Goal: Task Accomplishment & Management: Complete application form

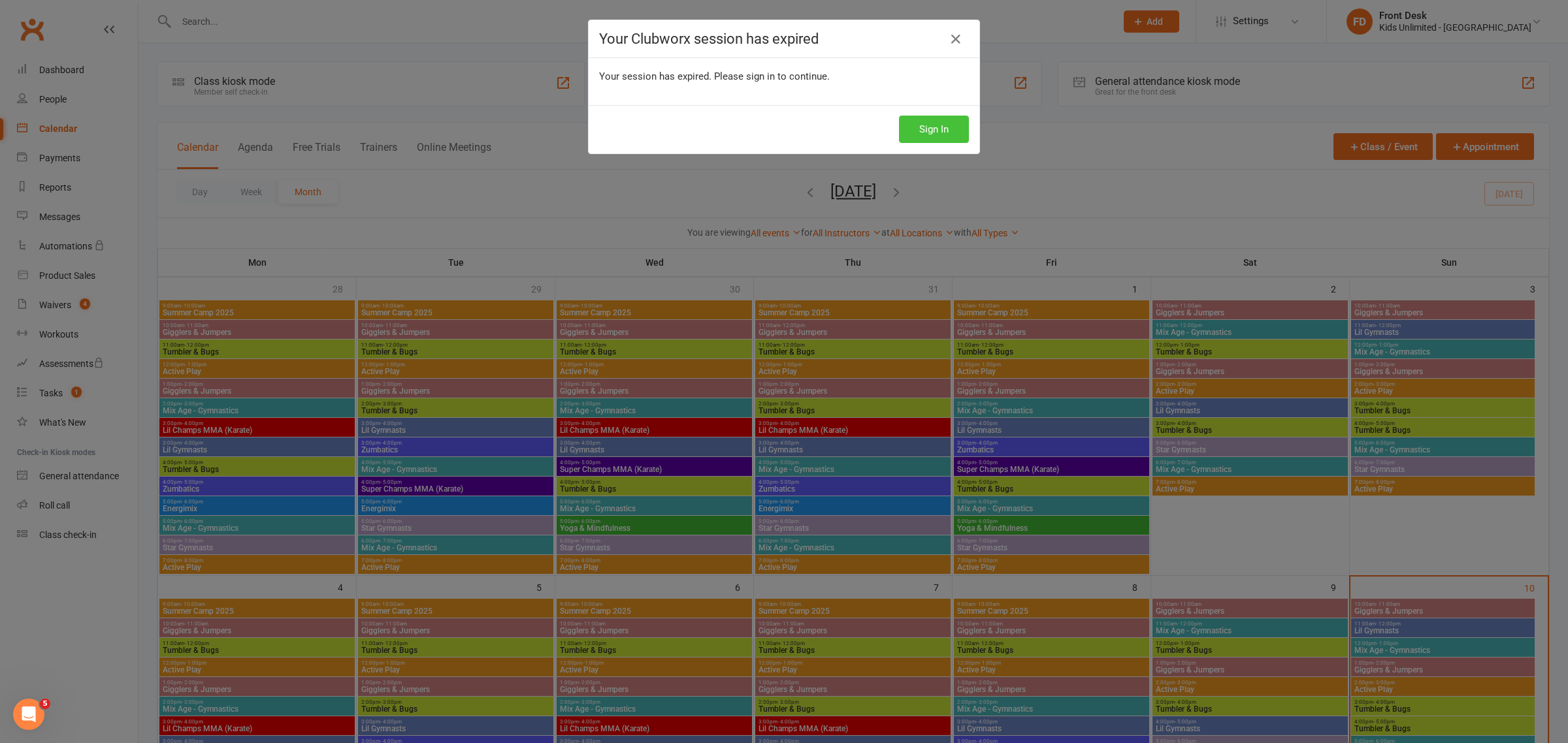
click at [928, 132] on button "Sign In" at bounding box center [934, 129] width 70 height 27
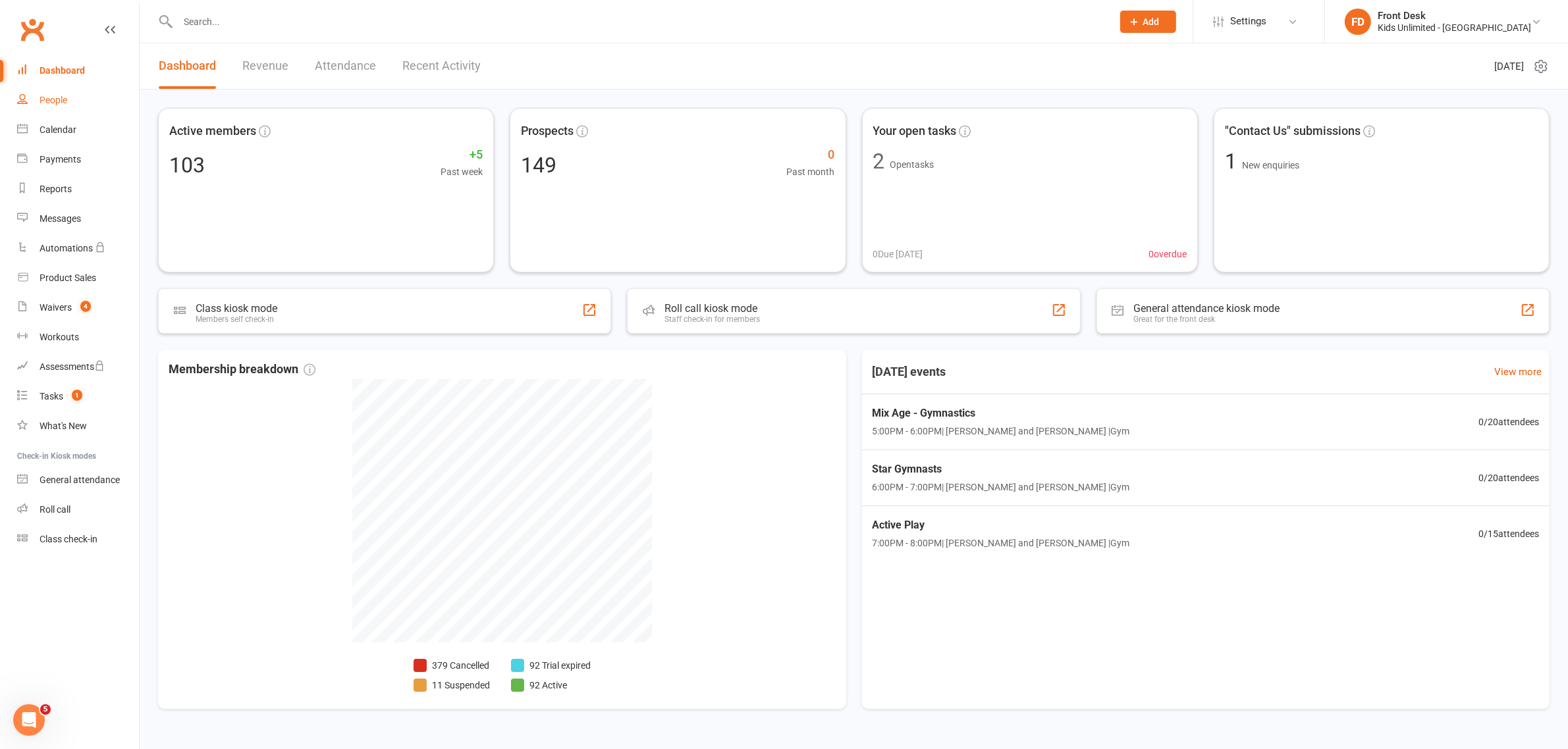
click at [56, 99] on div "People" at bounding box center [53, 100] width 27 height 11
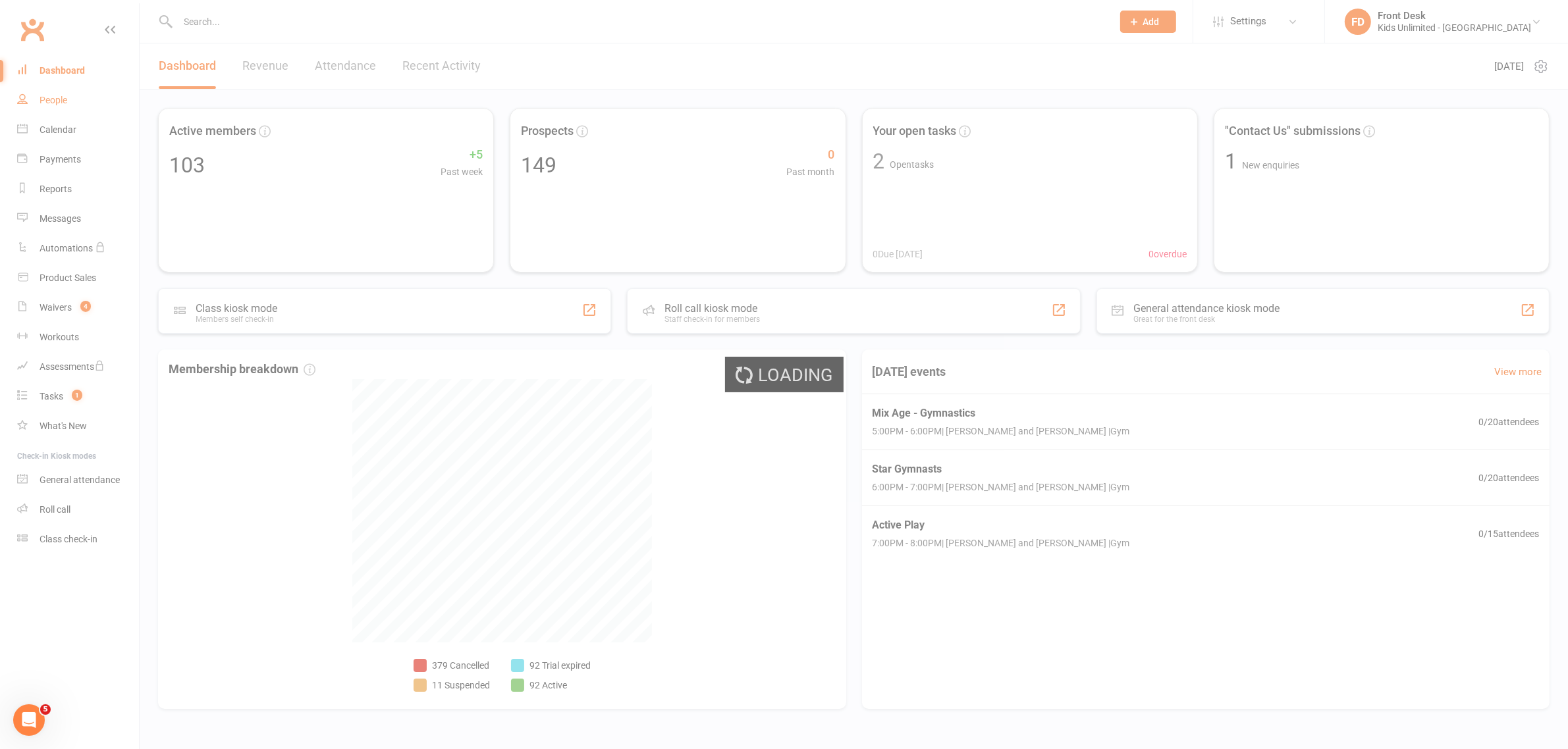
select select "100"
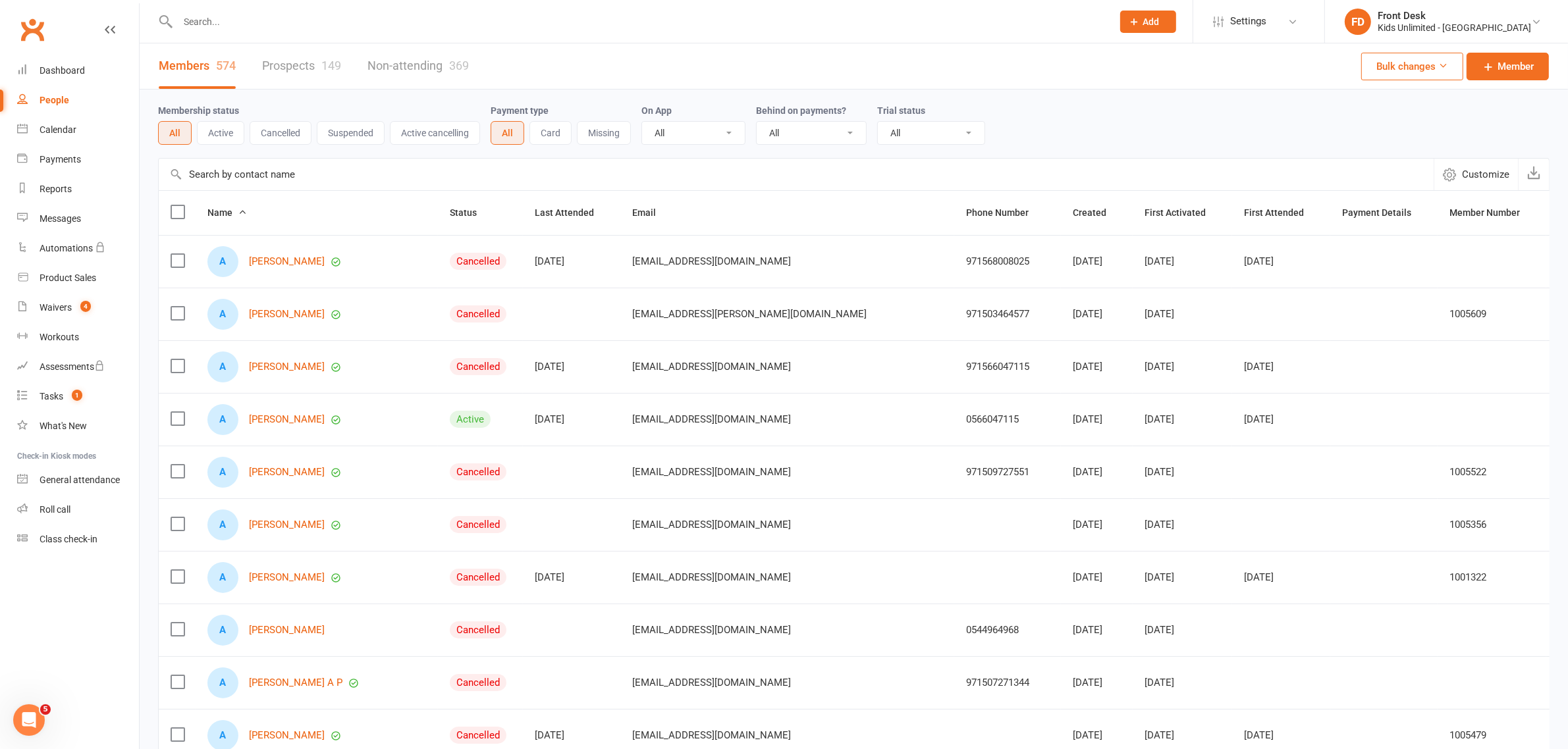
click at [375, 24] on input "text" at bounding box center [638, 21] width 929 height 18
click at [1140, 20] on icon at bounding box center [1135, 22] width 12 height 12
click at [1189, 127] on link "Non-attending contact" at bounding box center [1133, 122] width 117 height 30
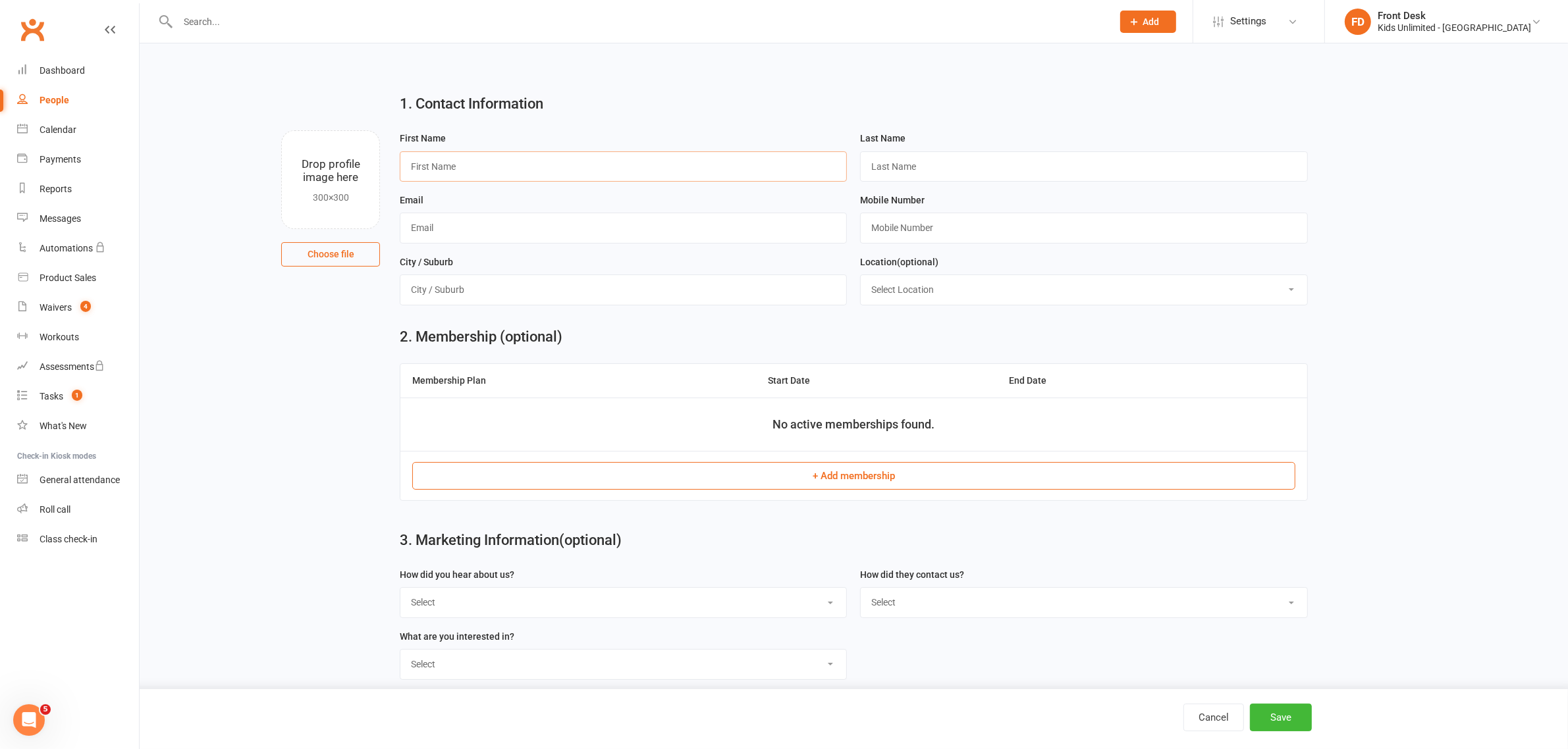
click at [653, 162] on input "text" at bounding box center [623, 166] width 447 height 30
type input "z"
type input "[PERSON_NAME]"
click at [899, 169] on input "text" at bounding box center [1083, 166] width 447 height 30
type input "[PERSON_NAME]"
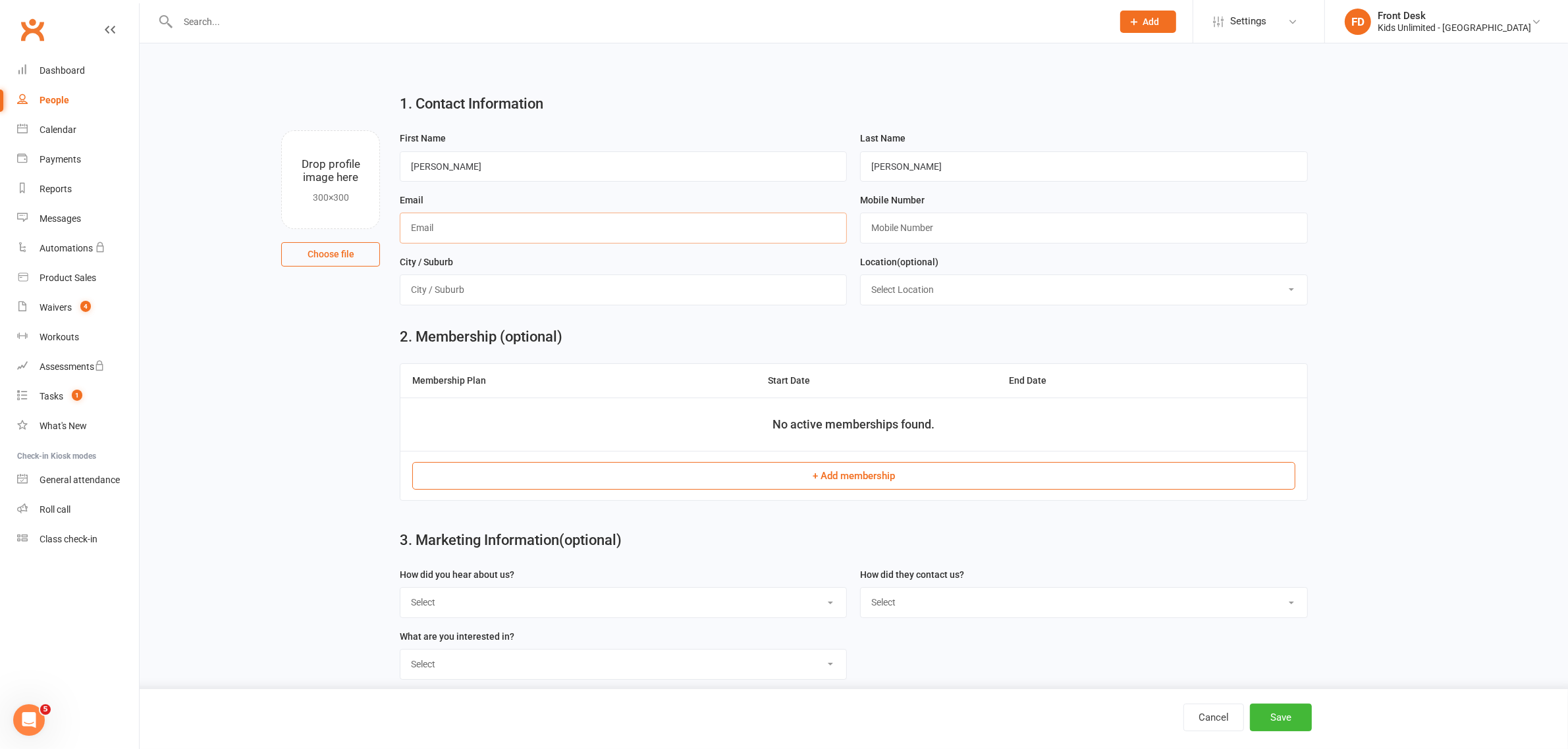
click at [789, 234] on input "text" at bounding box center [623, 228] width 447 height 30
type input "[EMAIL_ADDRESS][DOMAIN_NAME]"
click at [948, 232] on input "text" at bounding box center [1083, 228] width 447 height 30
type input "0559943341"
click at [733, 294] on input "text" at bounding box center [623, 289] width 447 height 30
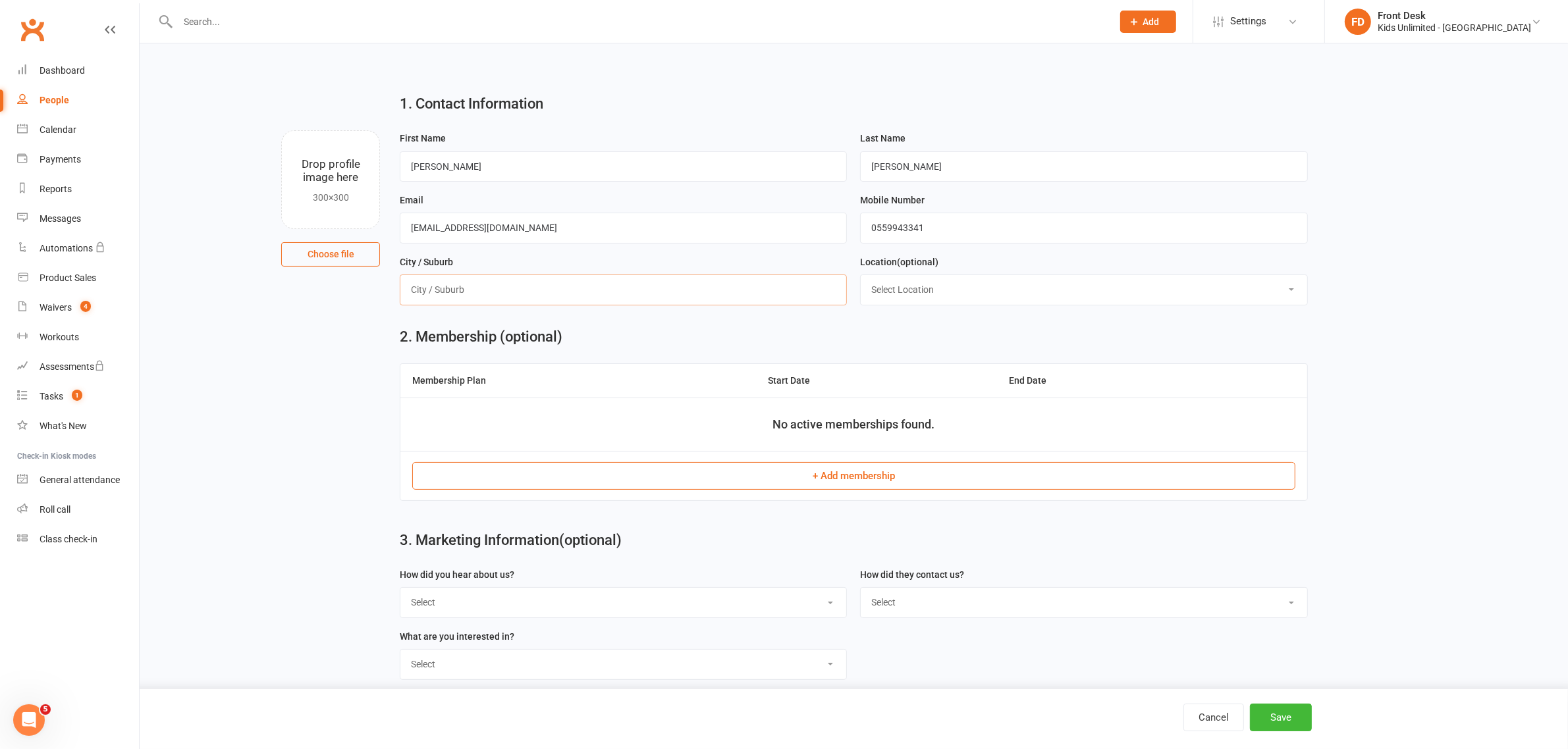
type input "[GEOGRAPHIC_DATA]"
click at [1286, 712] on button "Save" at bounding box center [1280, 718] width 62 height 27
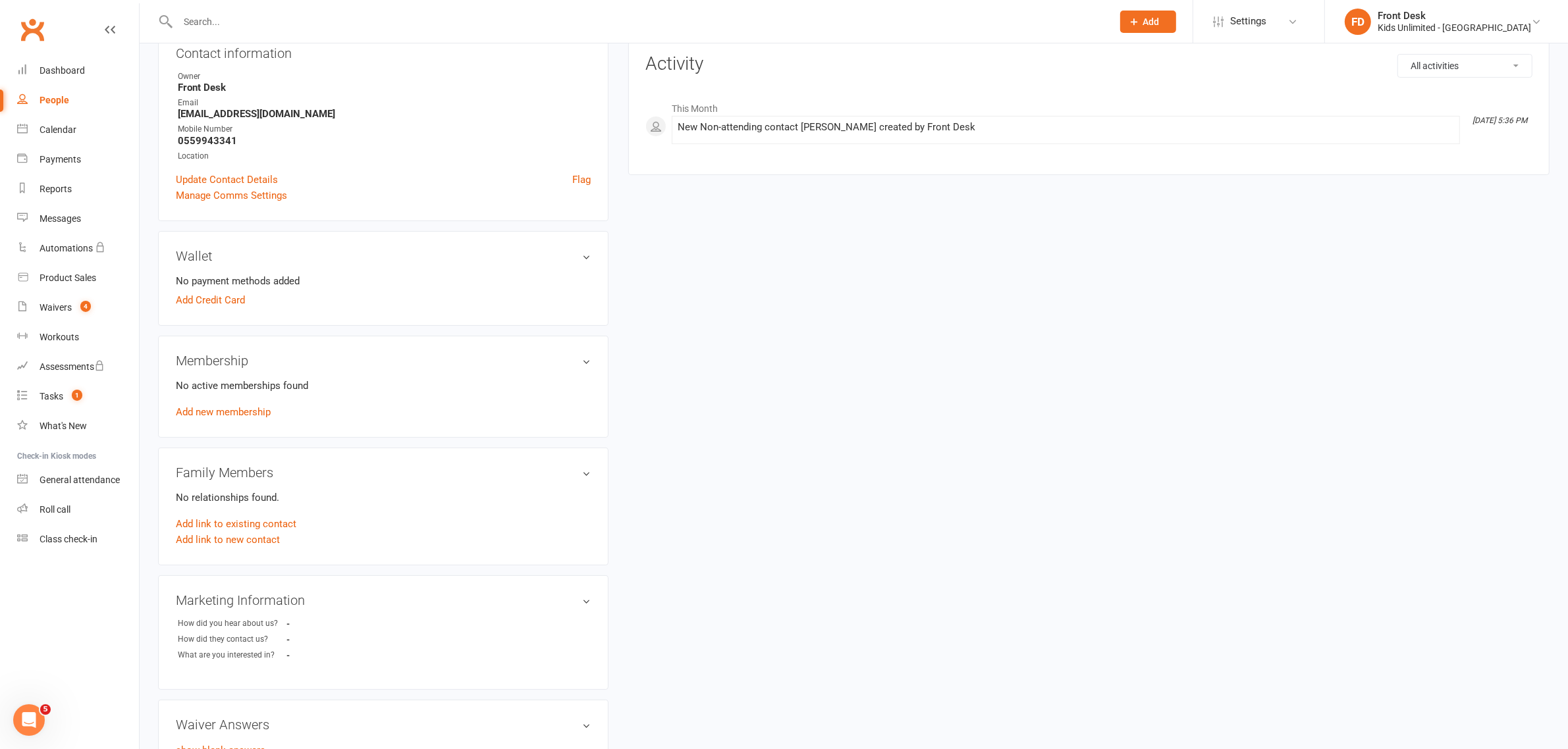
scroll to position [165, 0]
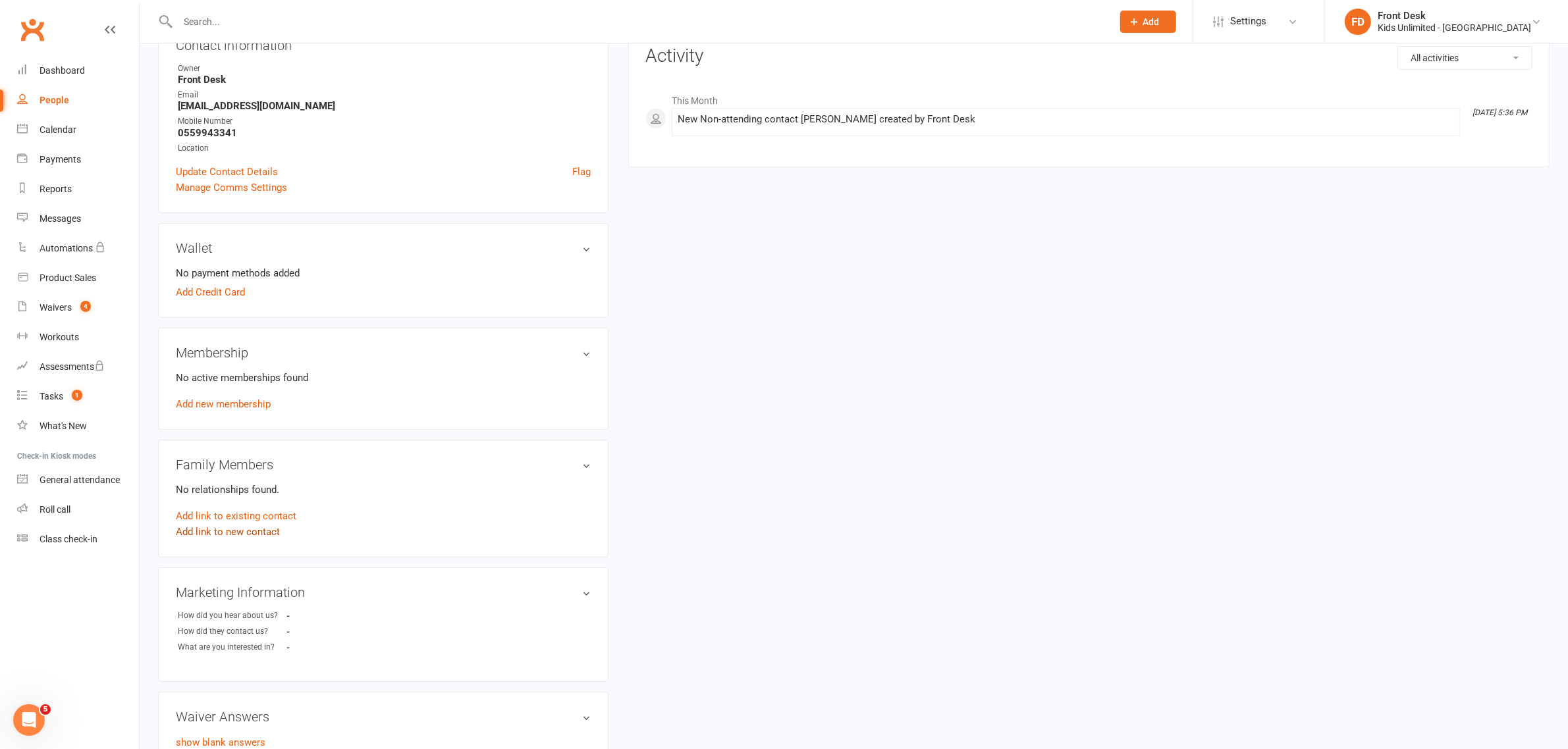
click at [240, 532] on link "Add link to new contact" at bounding box center [227, 532] width 104 height 16
click at [491, 510] on button "Continue" at bounding box center [482, 518] width 41 height 16
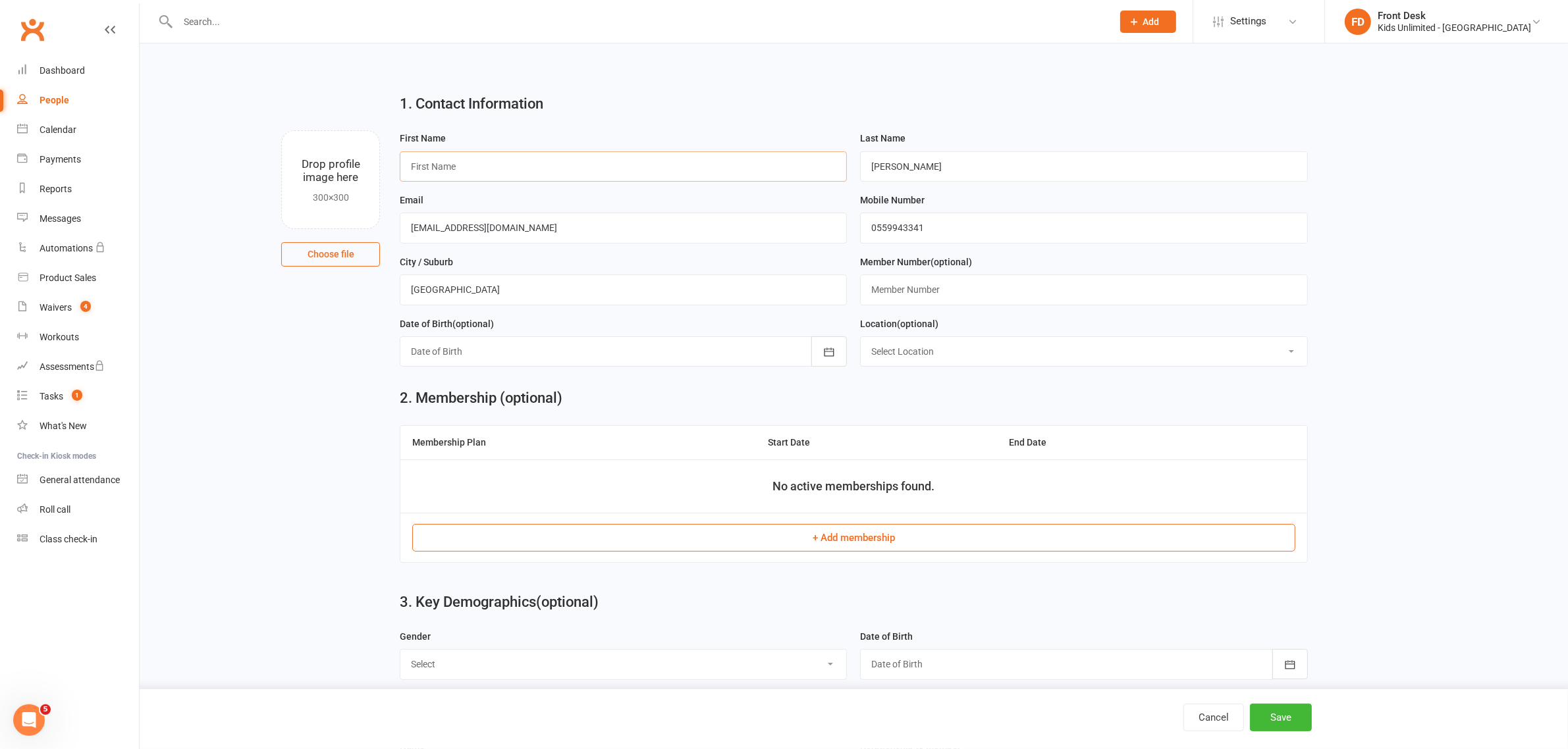
click at [485, 172] on input "text" at bounding box center [623, 166] width 447 height 30
type input "[PERSON_NAME]"
click at [1284, 713] on button "Save" at bounding box center [1280, 718] width 62 height 27
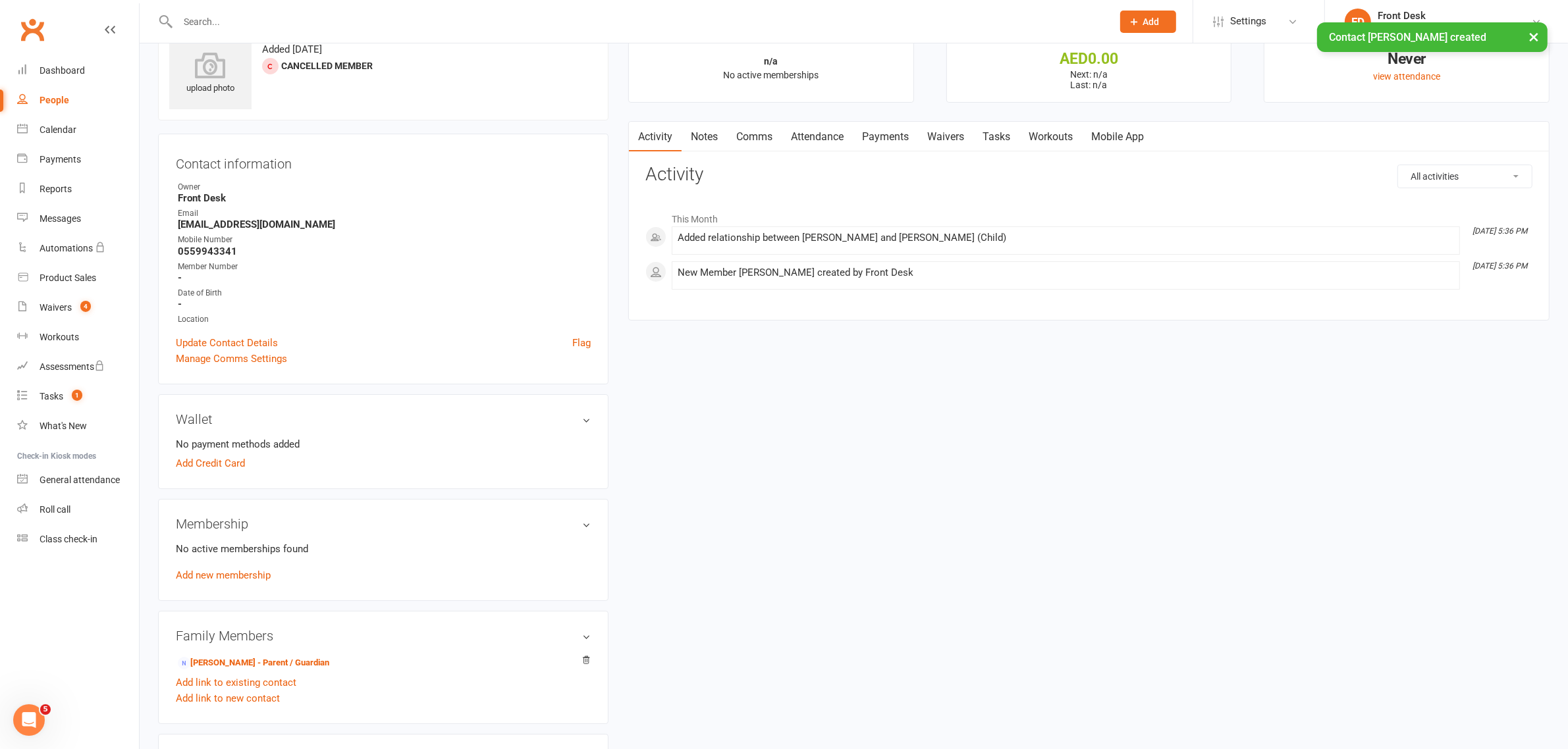
scroll to position [82, 0]
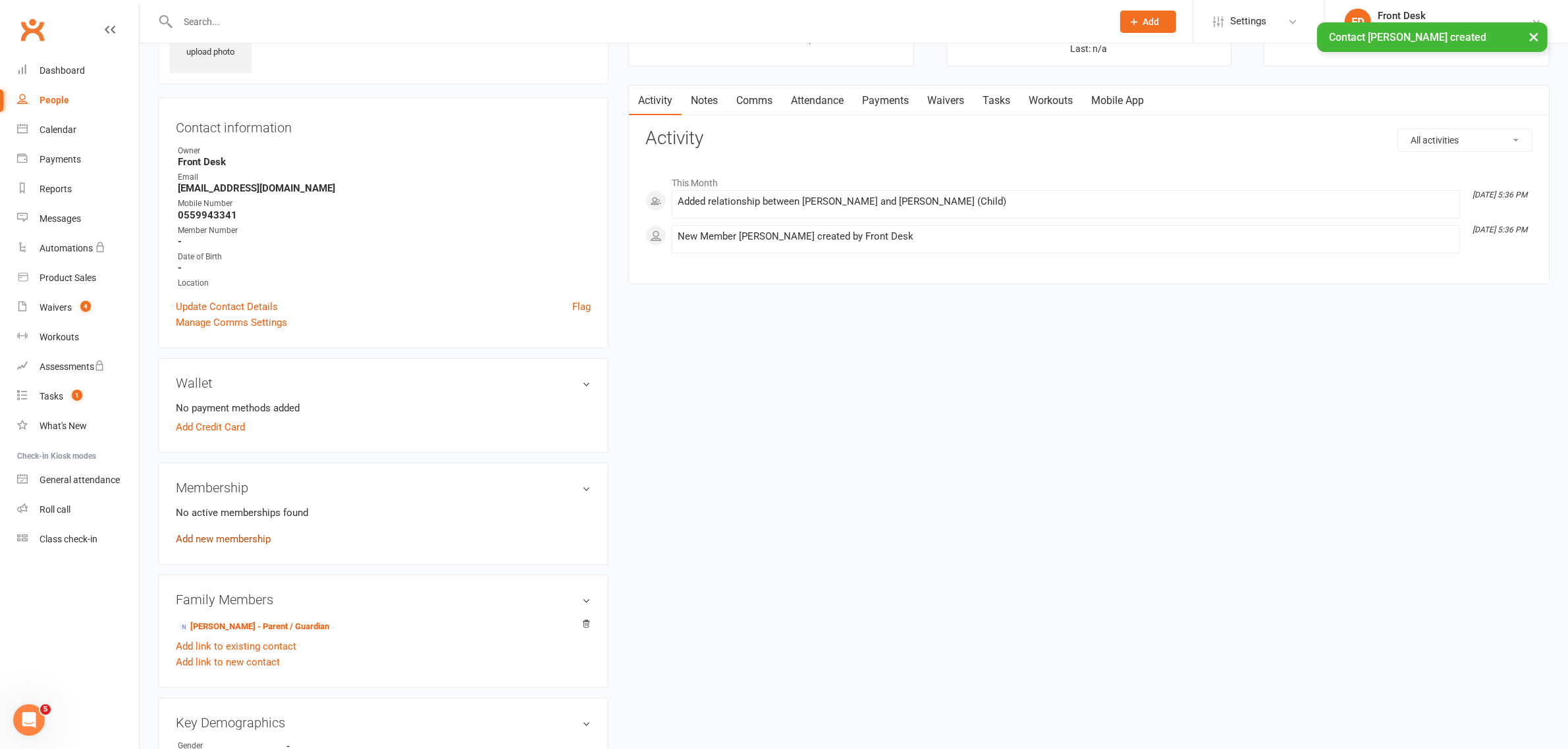
click at [220, 535] on link "Add new membership" at bounding box center [223, 539] width 95 height 12
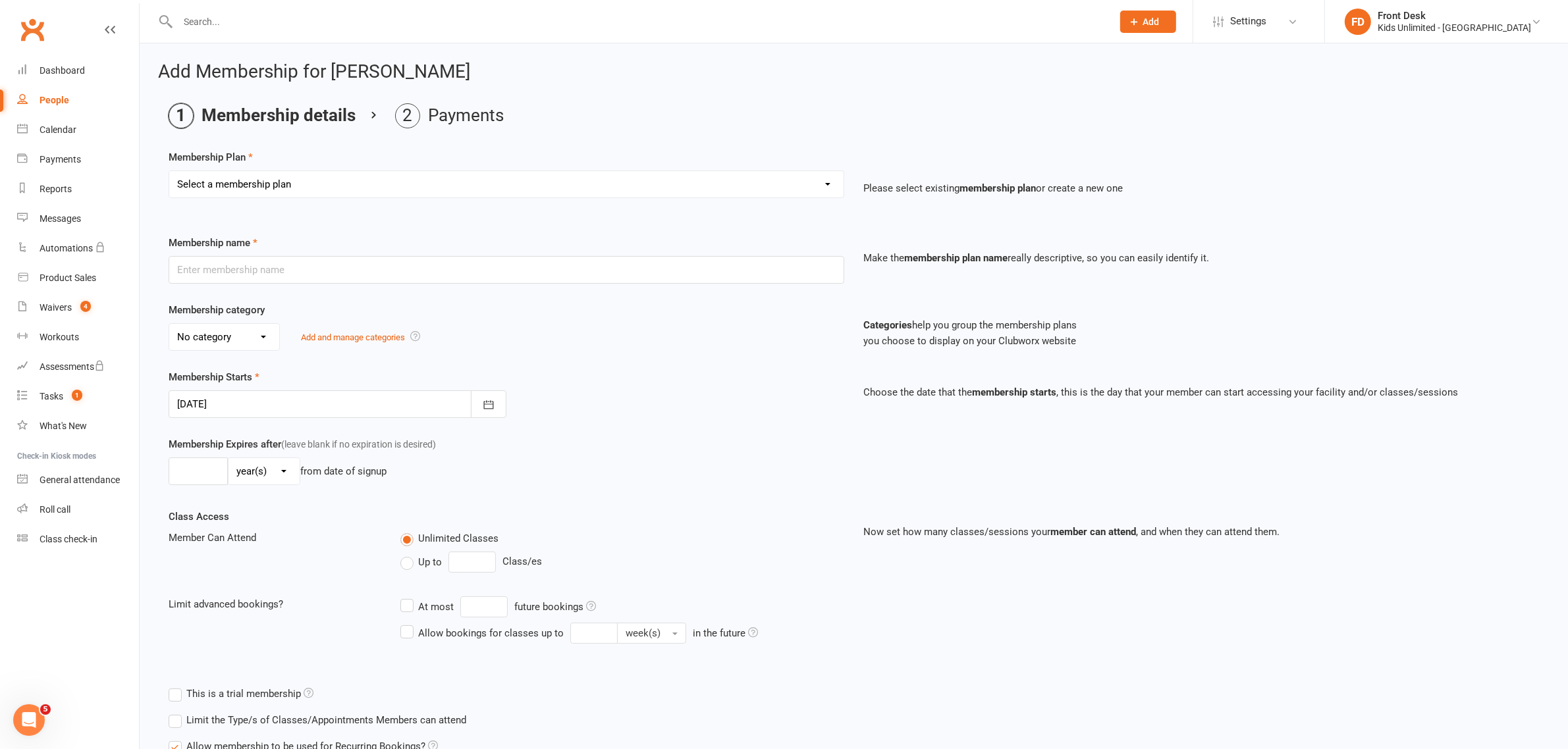
click at [824, 185] on select "Select a membership plan Create new Membership Plan Active Play - Free 1/2 Hour…" at bounding box center [507, 184] width 675 height 27
select select "2"
click at [169, 171] on select "Select a membership plan Create new Membership Plan Active Play - Free 1/2 Hour…" at bounding box center [507, 184] width 675 height 27
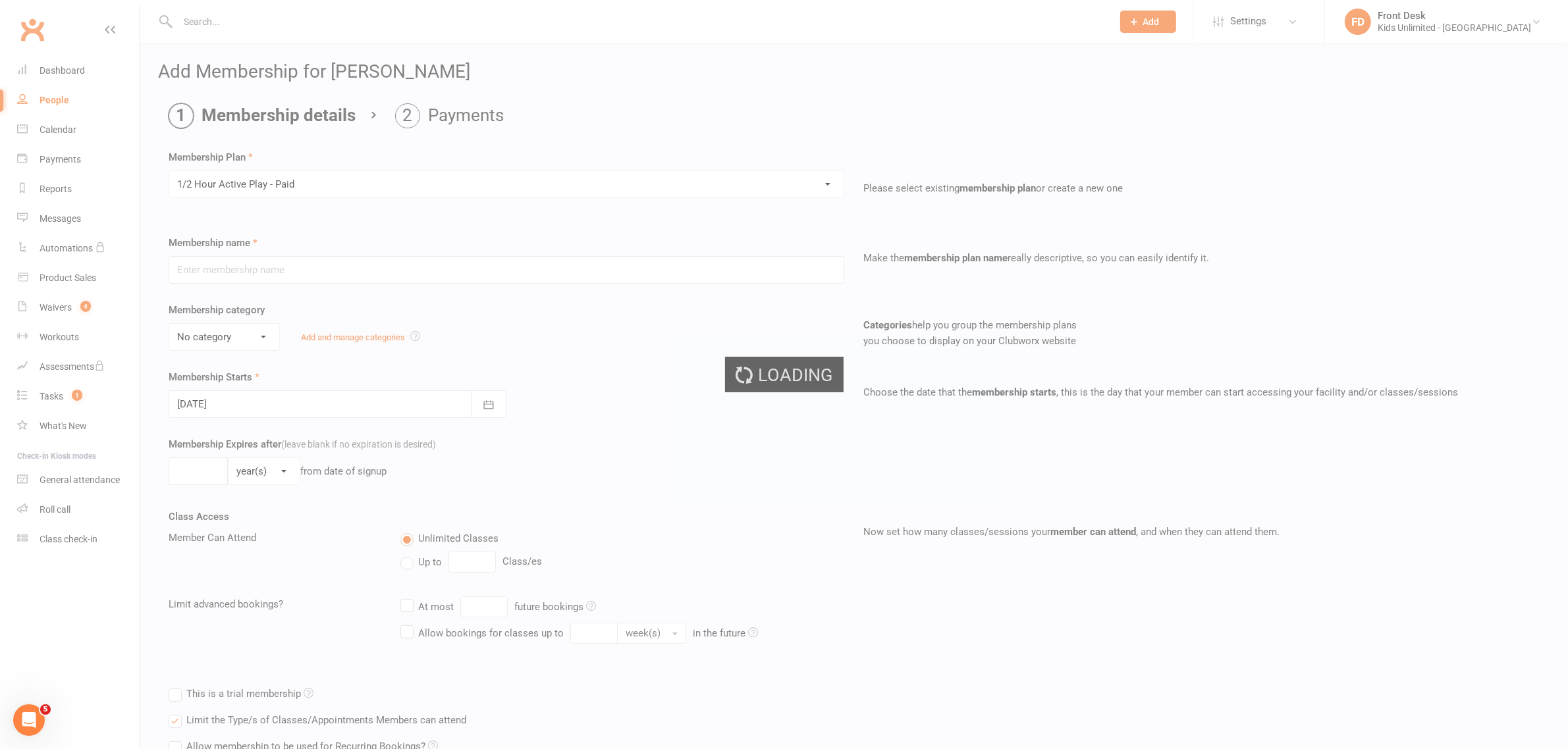
type input "1/2 Hour Active Play - Paid"
select select "7"
type input "1"
select select "0"
type input "1"
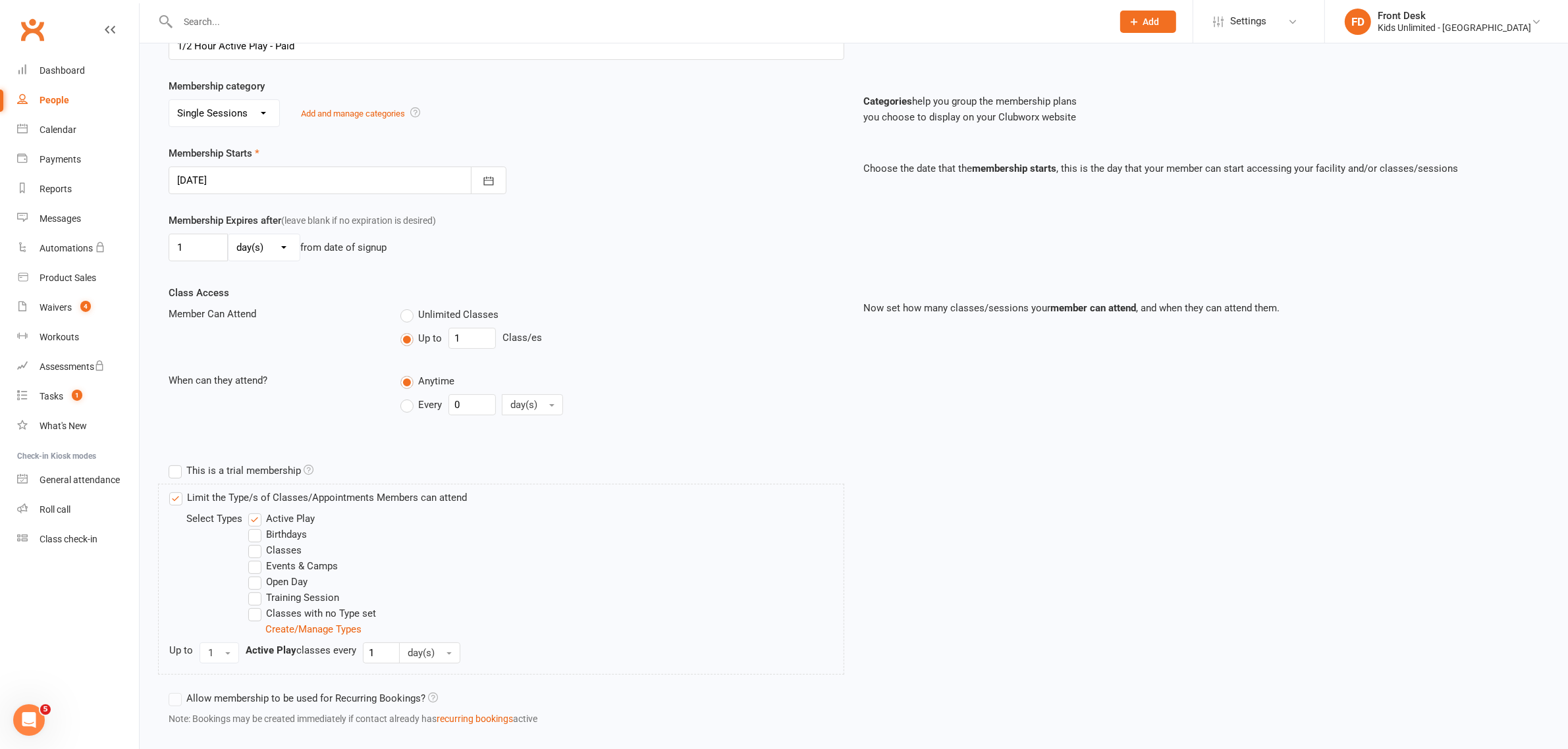
scroll to position [299, 0]
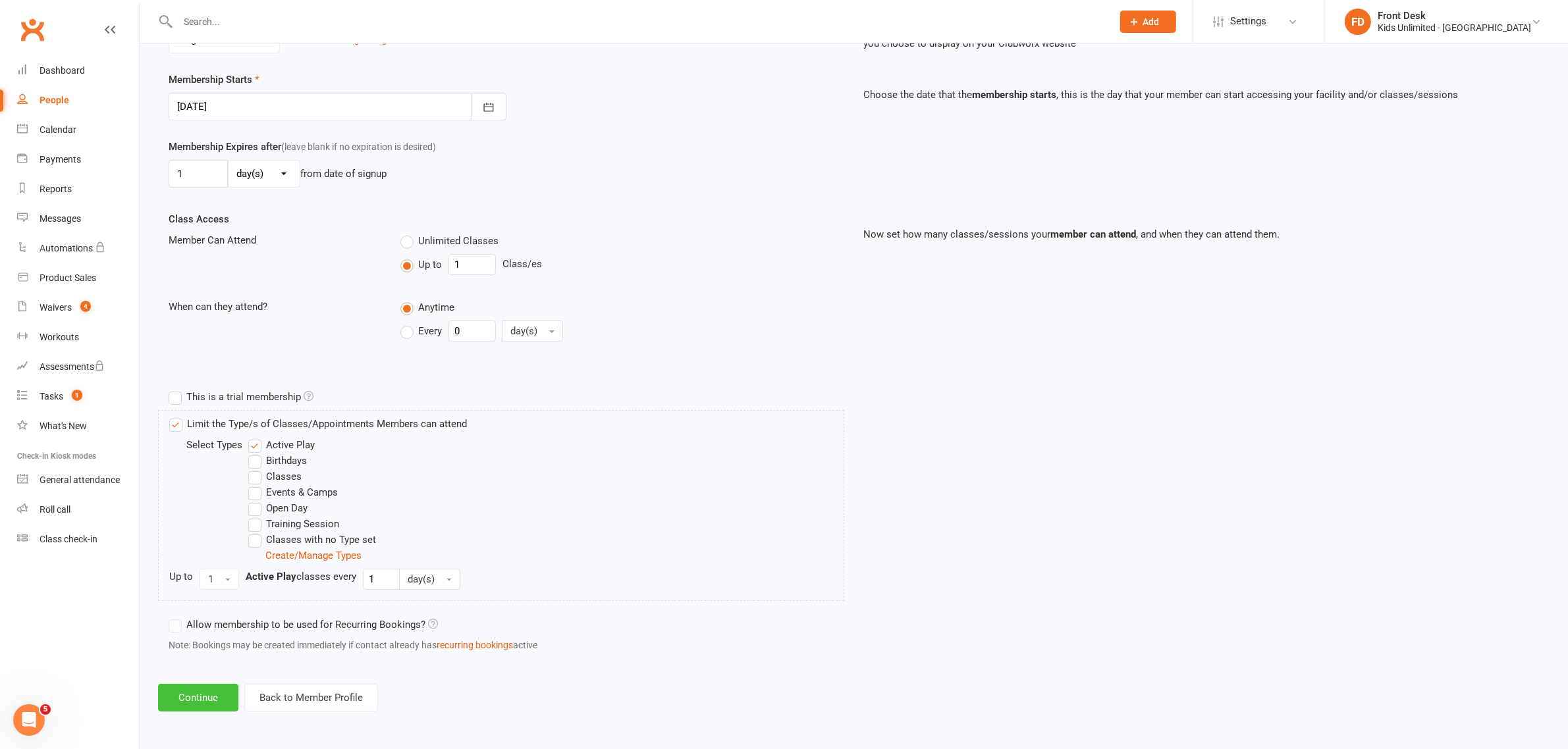
click at [193, 693] on button "Continue" at bounding box center [198, 698] width 81 height 27
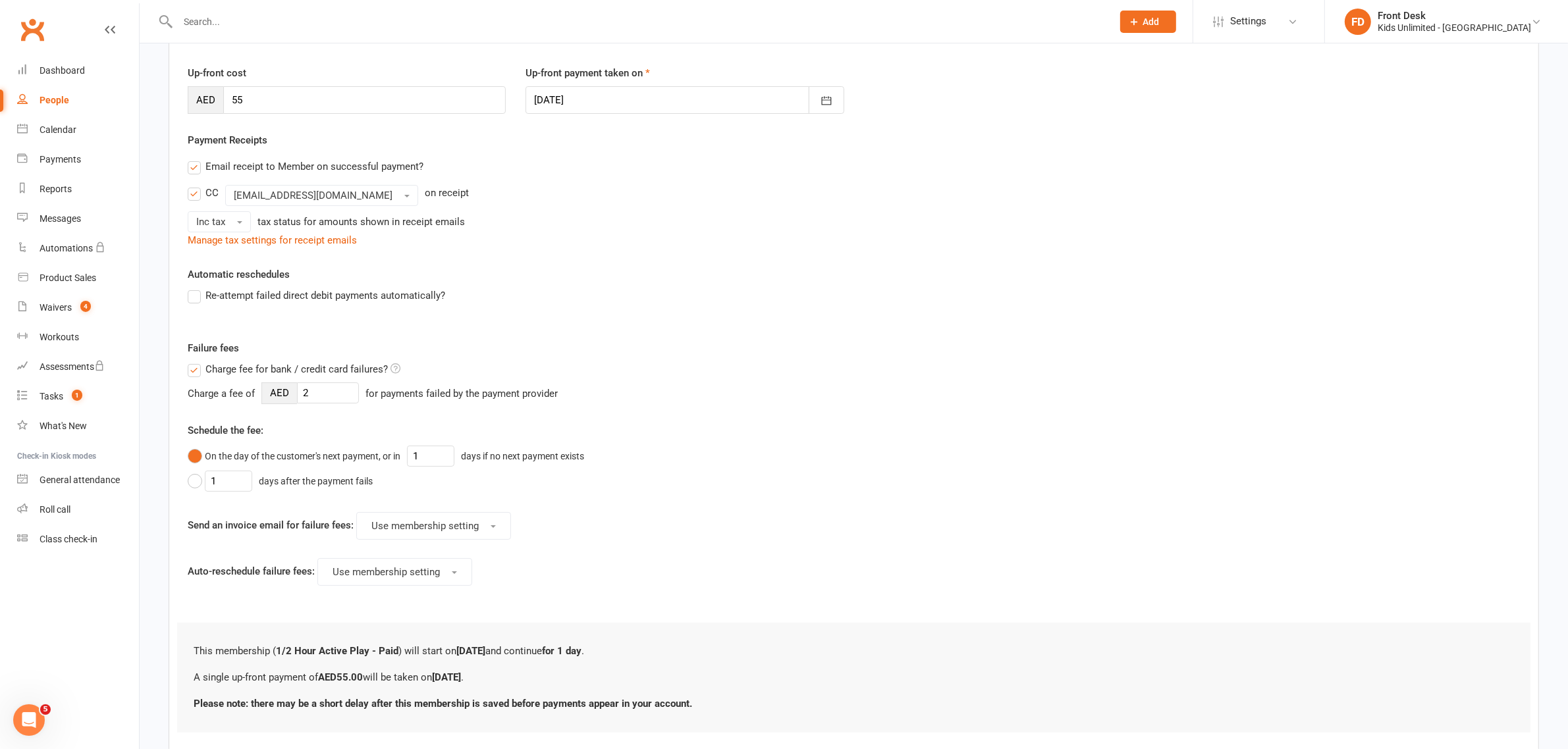
scroll to position [249, 0]
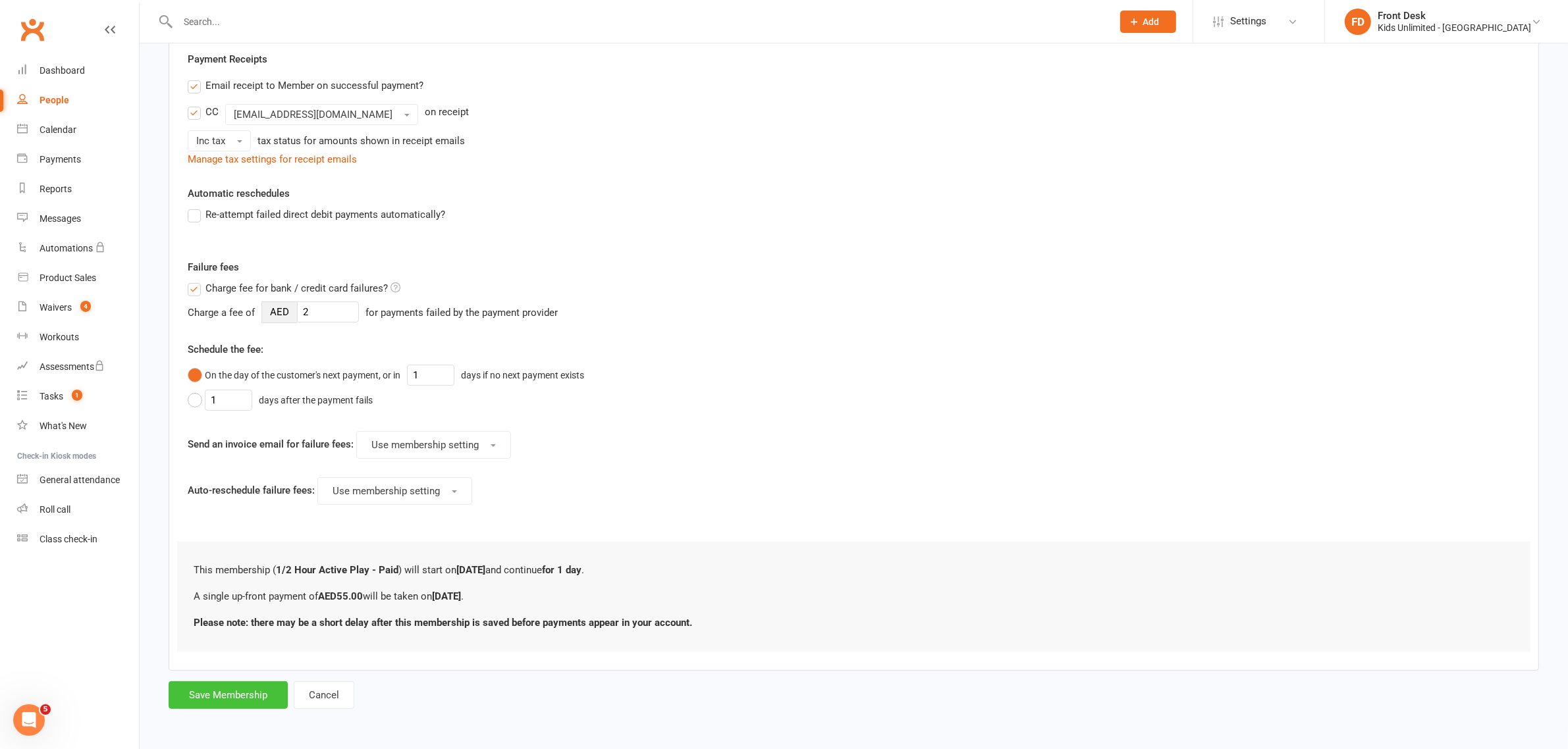
click at [229, 689] on button "Save Membership" at bounding box center [228, 695] width 119 height 27
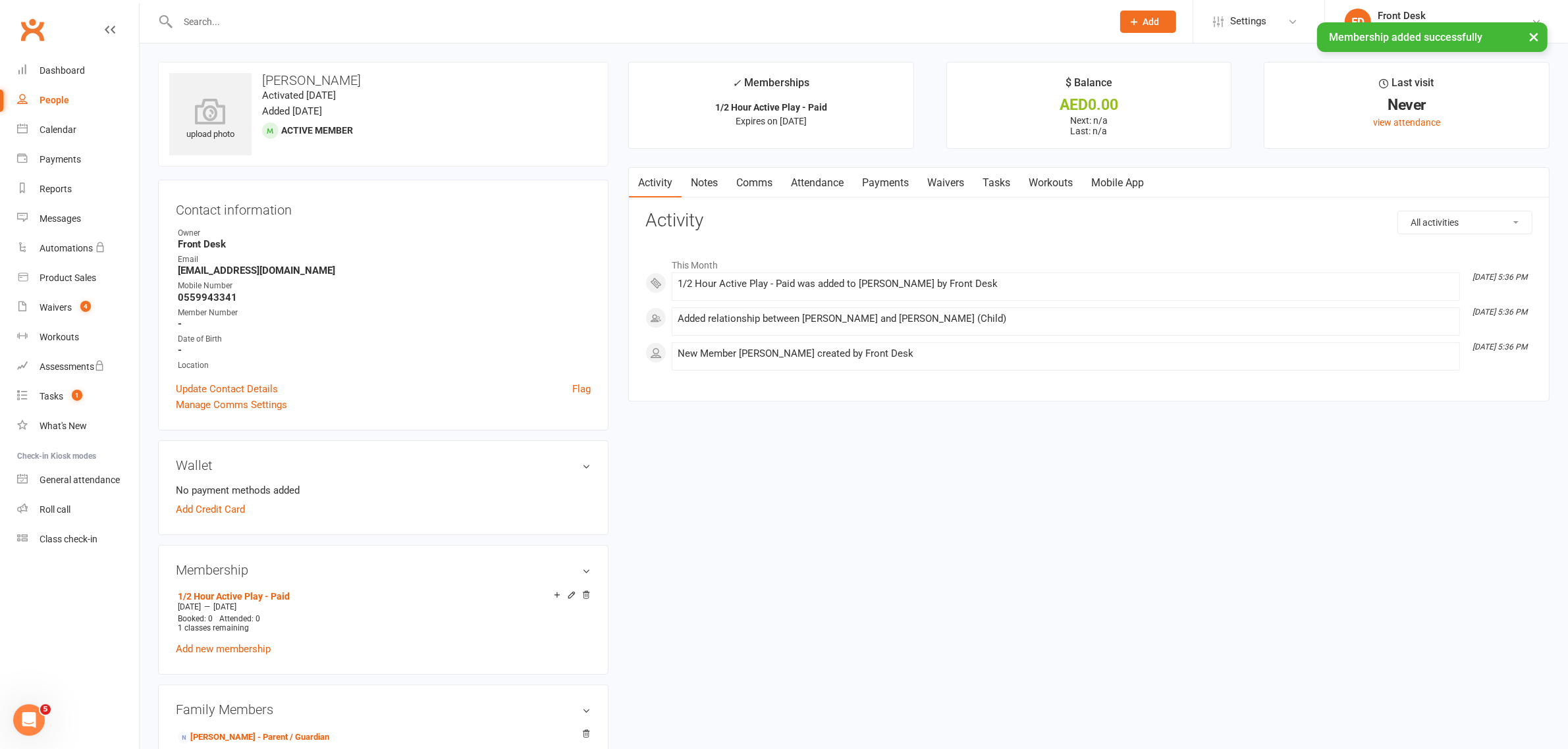
click at [814, 182] on link "Attendance" at bounding box center [817, 183] width 71 height 30
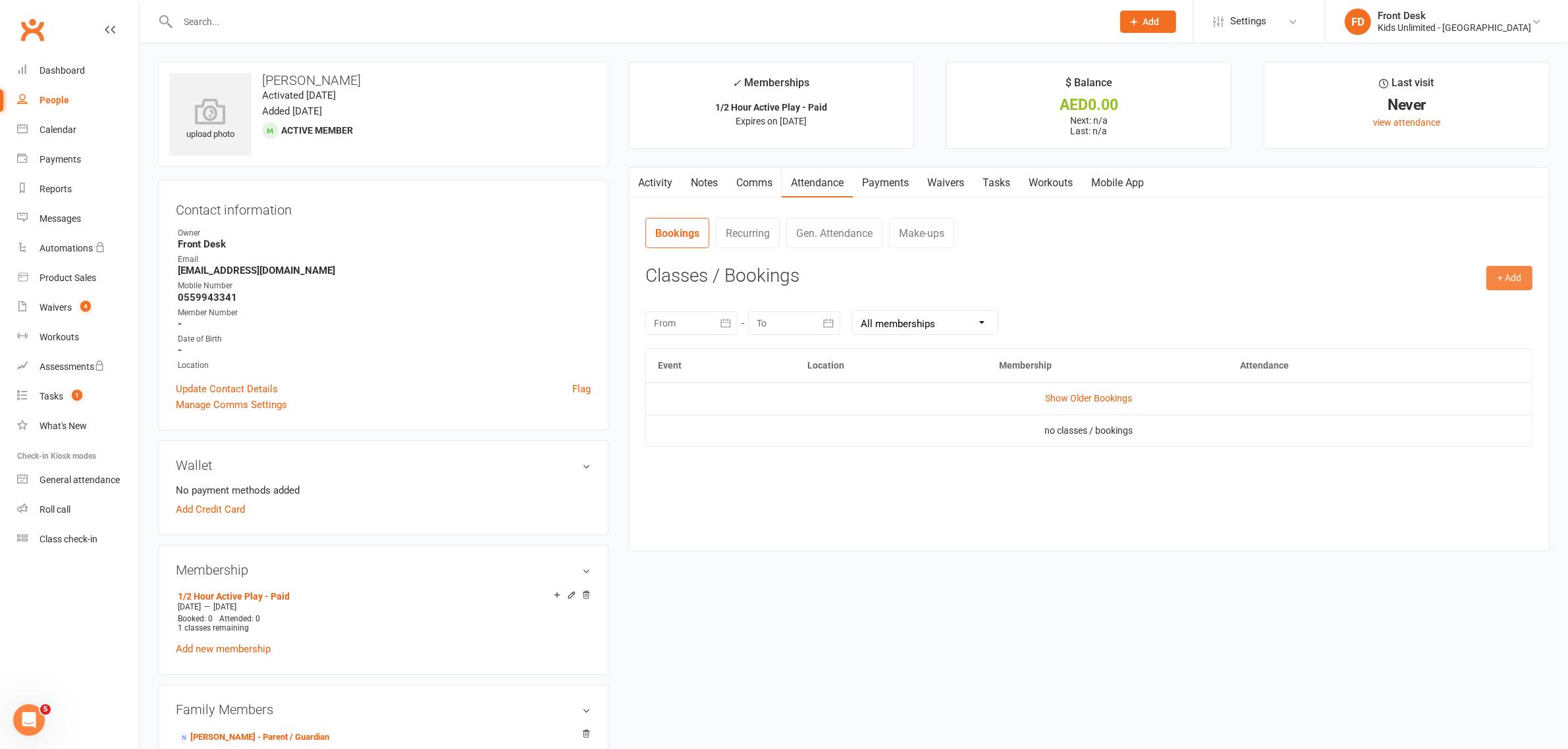
click at [1498, 278] on button "+ Add" at bounding box center [1509, 277] width 46 height 24
click at [1456, 307] on link "Book Event" at bounding box center [1467, 308] width 131 height 27
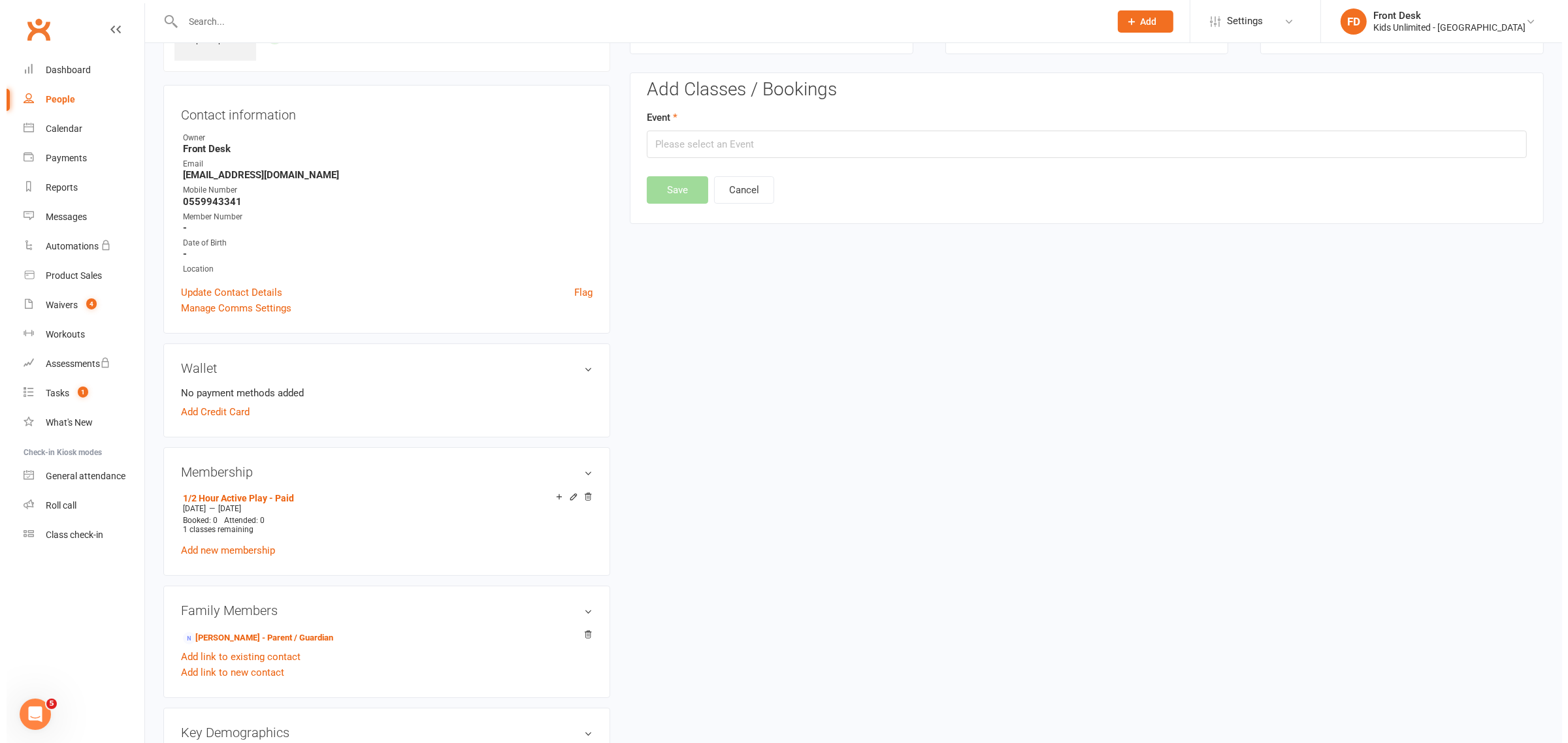
scroll to position [100, 0]
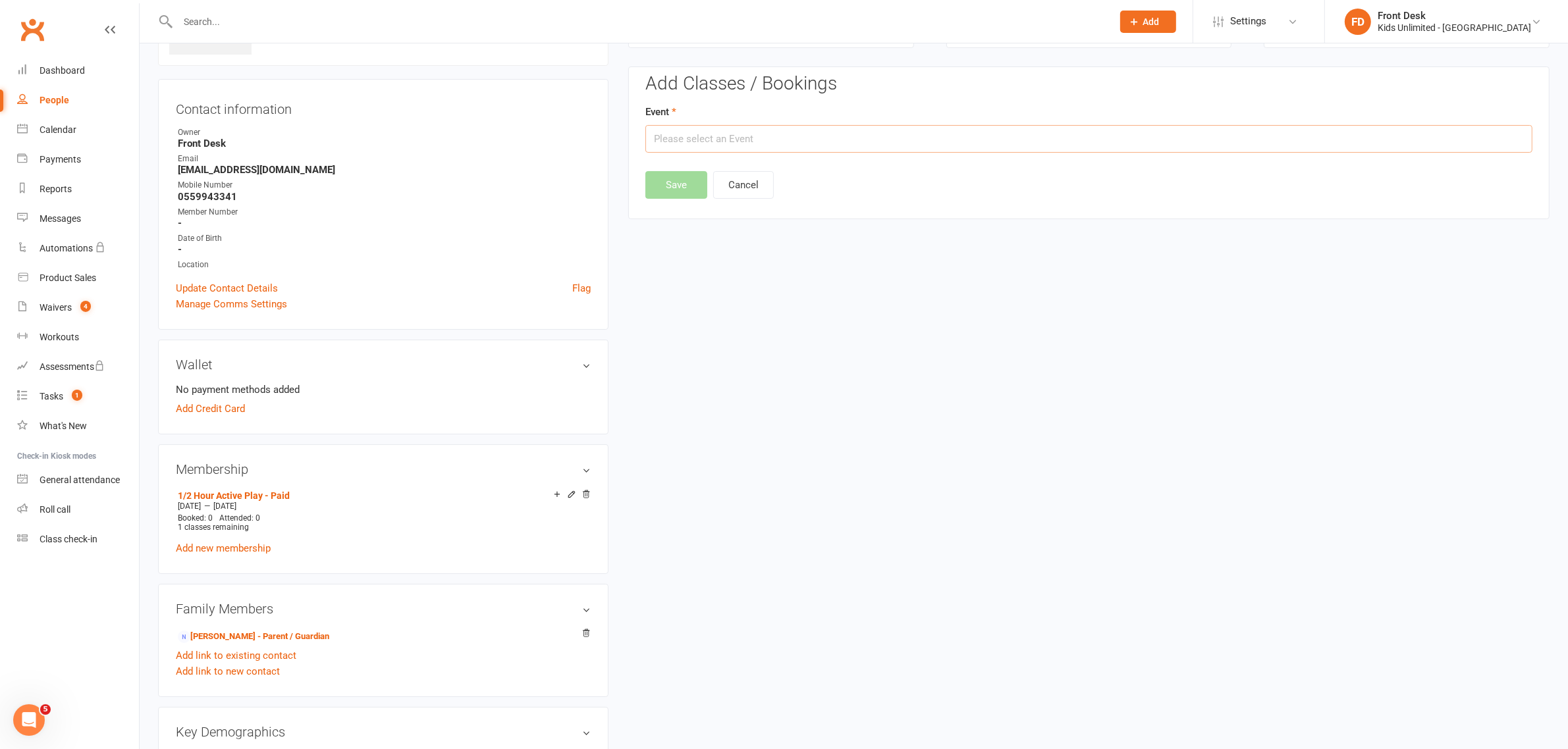
click at [1175, 141] on input "text" at bounding box center [1089, 139] width 887 height 27
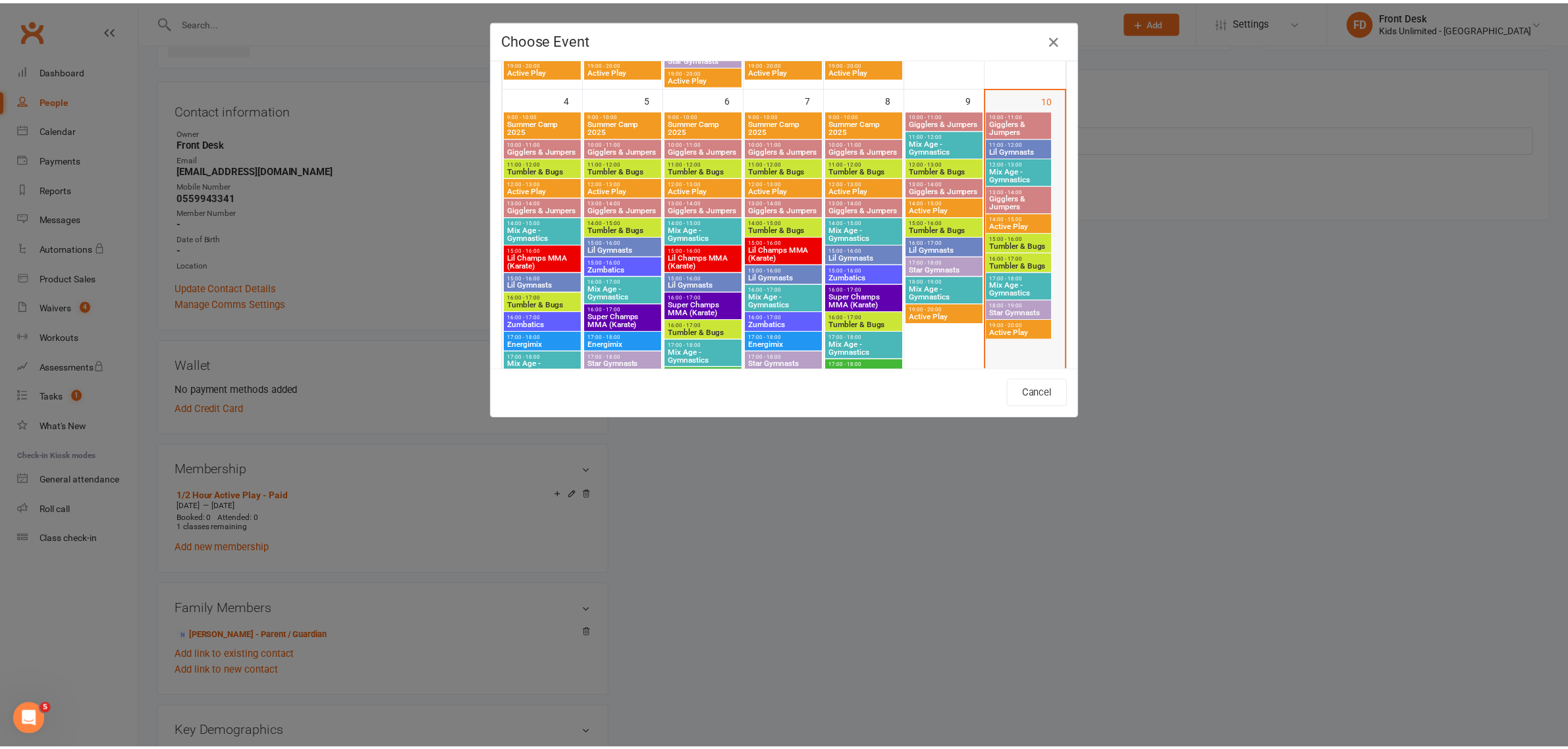
scroll to position [412, 0]
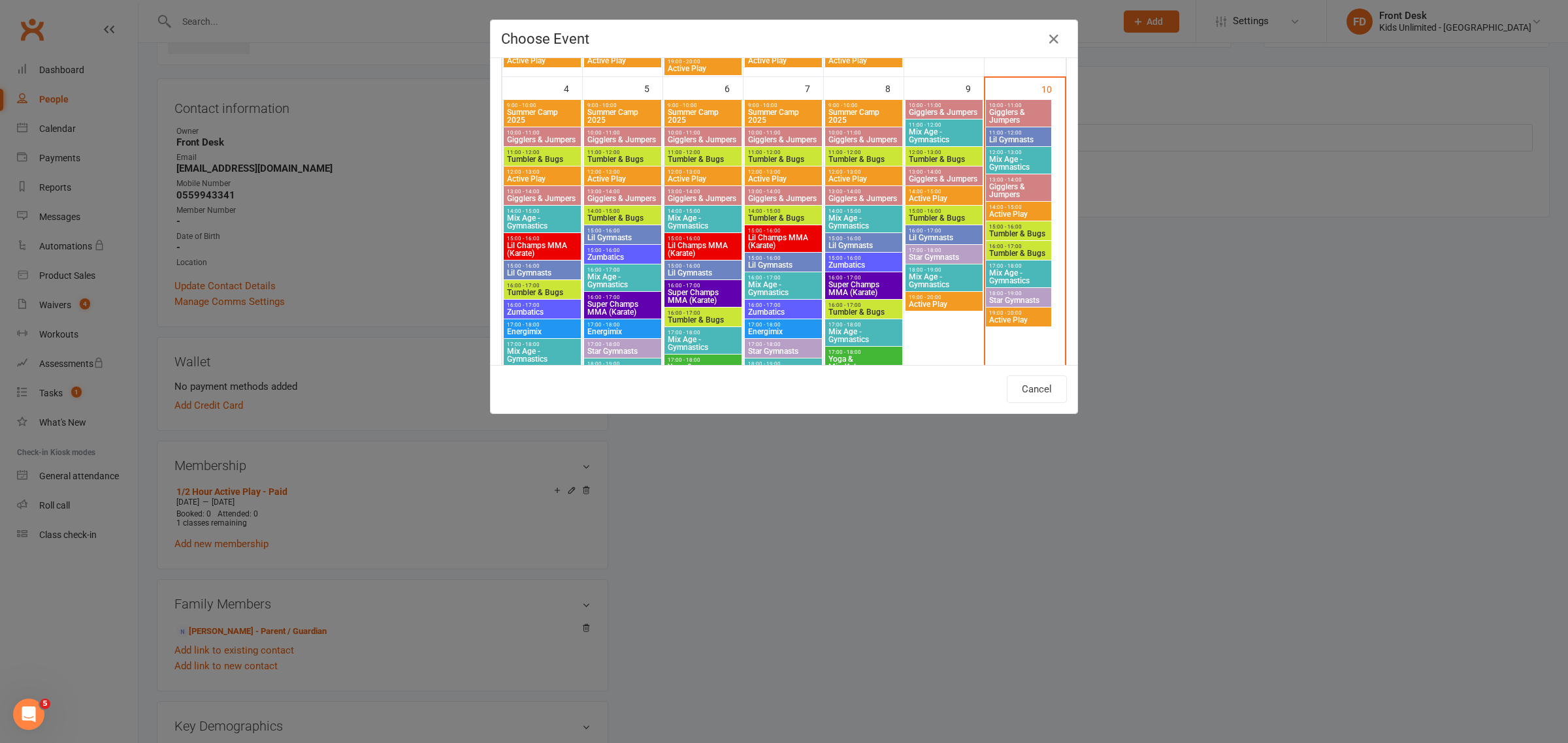
click at [1026, 214] on span "Active Play" at bounding box center [1018, 214] width 60 height 8
type input "Active Play - [DATE] 2:00:00 PM"
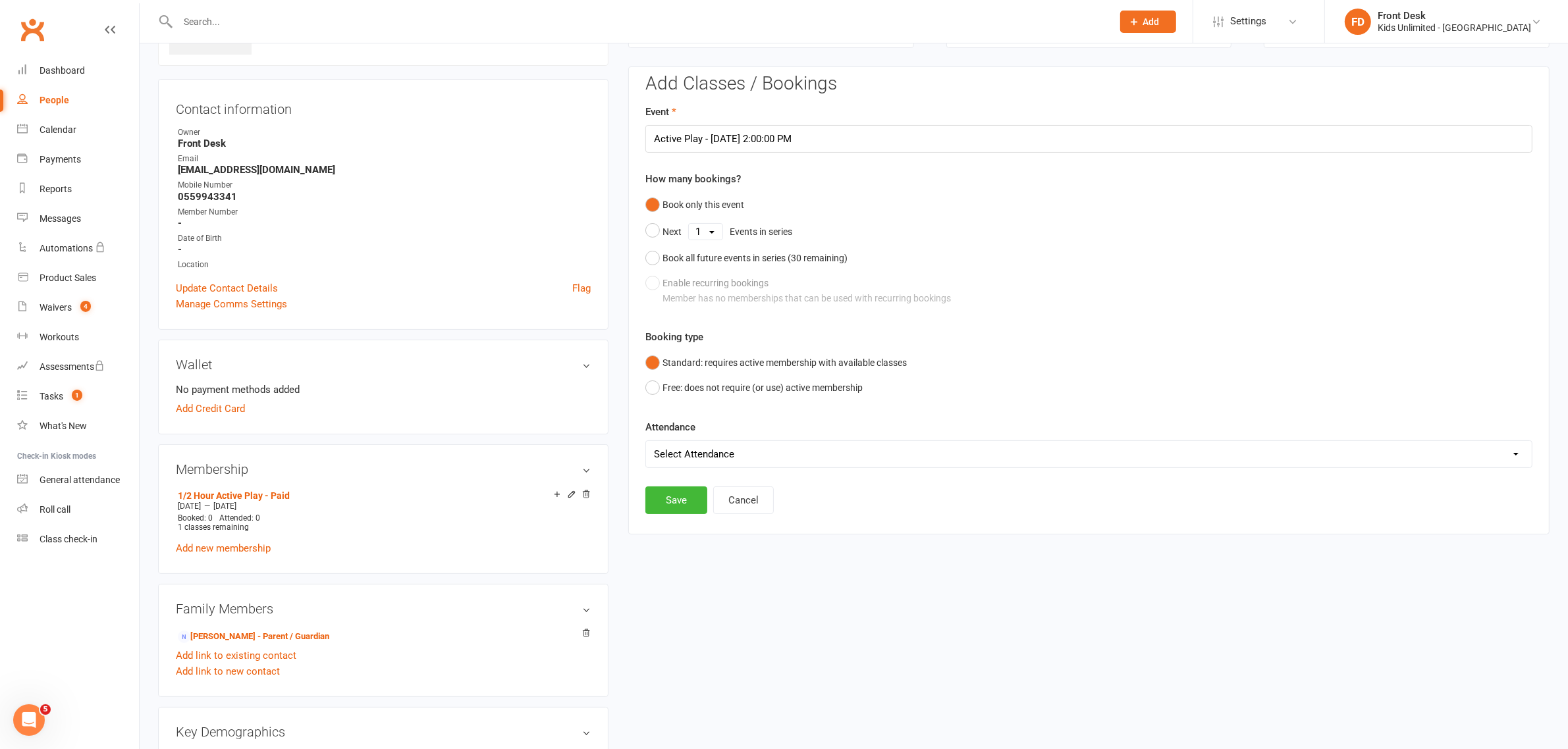
click at [748, 450] on select "Select Attendance Attended Absent" at bounding box center [1089, 454] width 886 height 27
select select "0"
click at [646, 441] on select "Select Attendance Attended Absent" at bounding box center [1089, 454] width 886 height 27
click at [682, 502] on button "Save" at bounding box center [675, 501] width 62 height 27
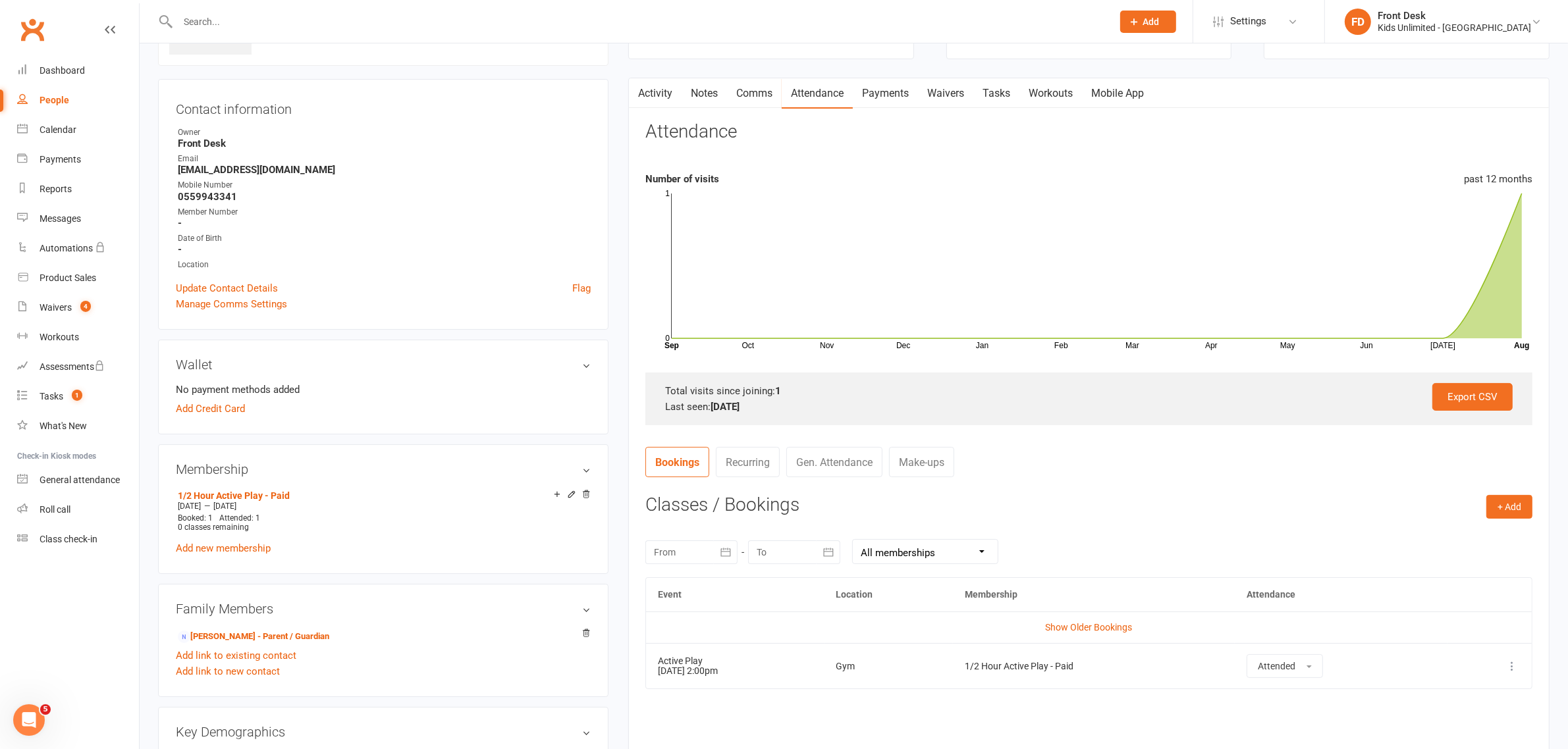
drag, startPoint x: 893, startPoint y: 96, endPoint x: 928, endPoint y: 87, distance: 36.1
click at [893, 96] on link "Payments" at bounding box center [886, 93] width 65 height 30
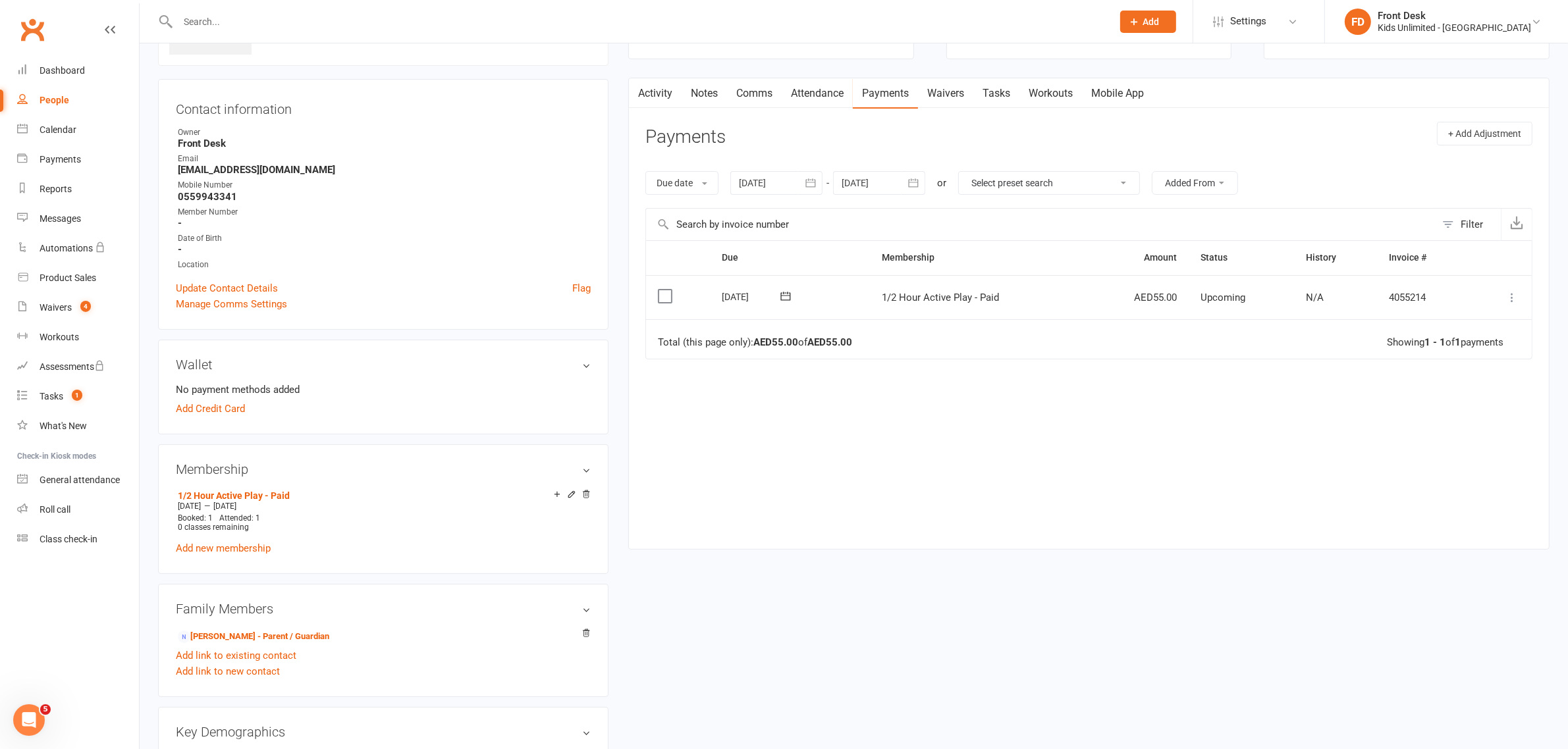
click at [664, 298] on label at bounding box center [666, 295] width 17 height 13
click at [664, 289] on input "checkbox" at bounding box center [662, 289] width 8 height 0
click at [1528, 716] on icon "button" at bounding box center [1529, 718] width 10 height 10
click at [1461, 624] on link "Paid (POS)" at bounding box center [1484, 630] width 131 height 27
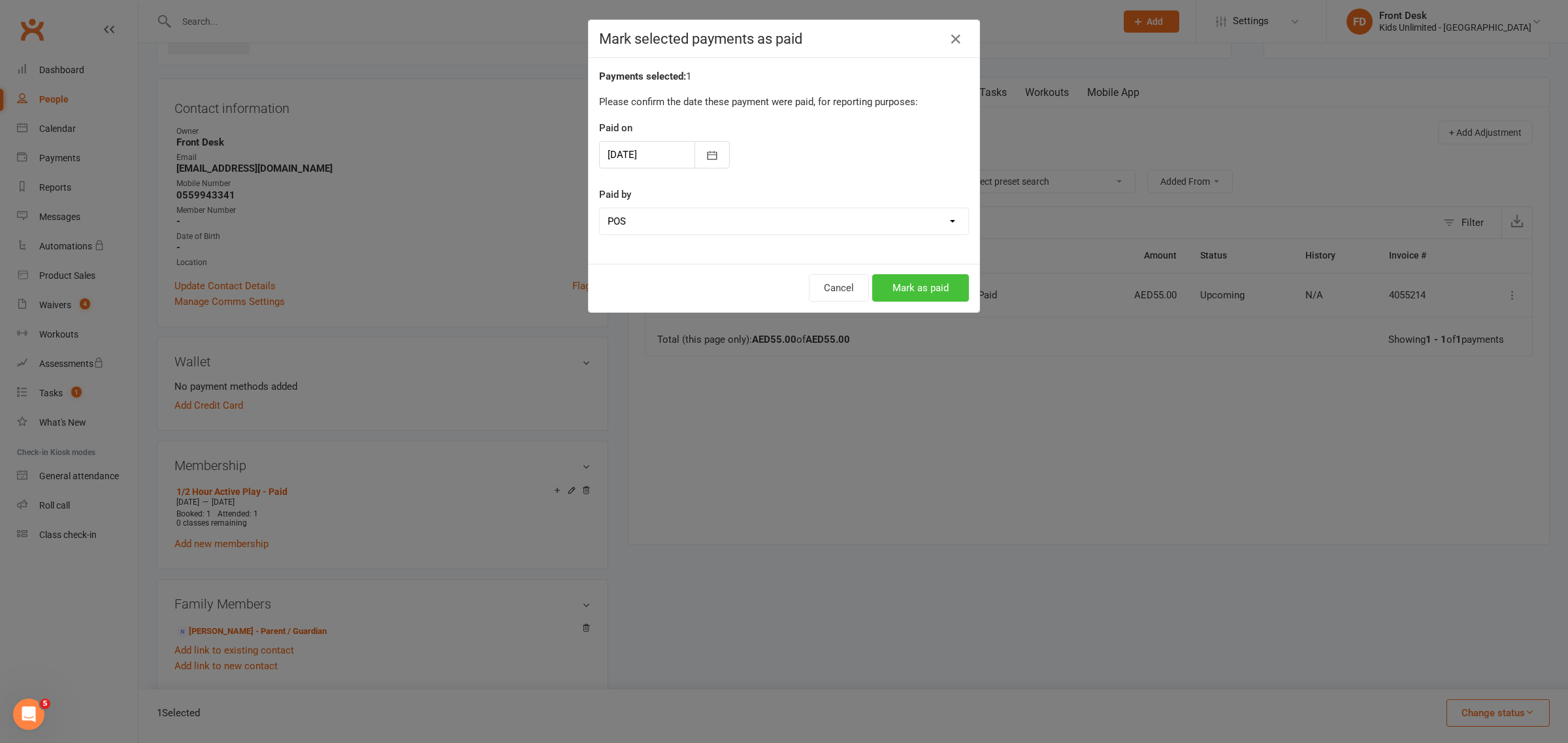
click at [903, 288] on button "Mark as paid" at bounding box center [920, 288] width 96 height 27
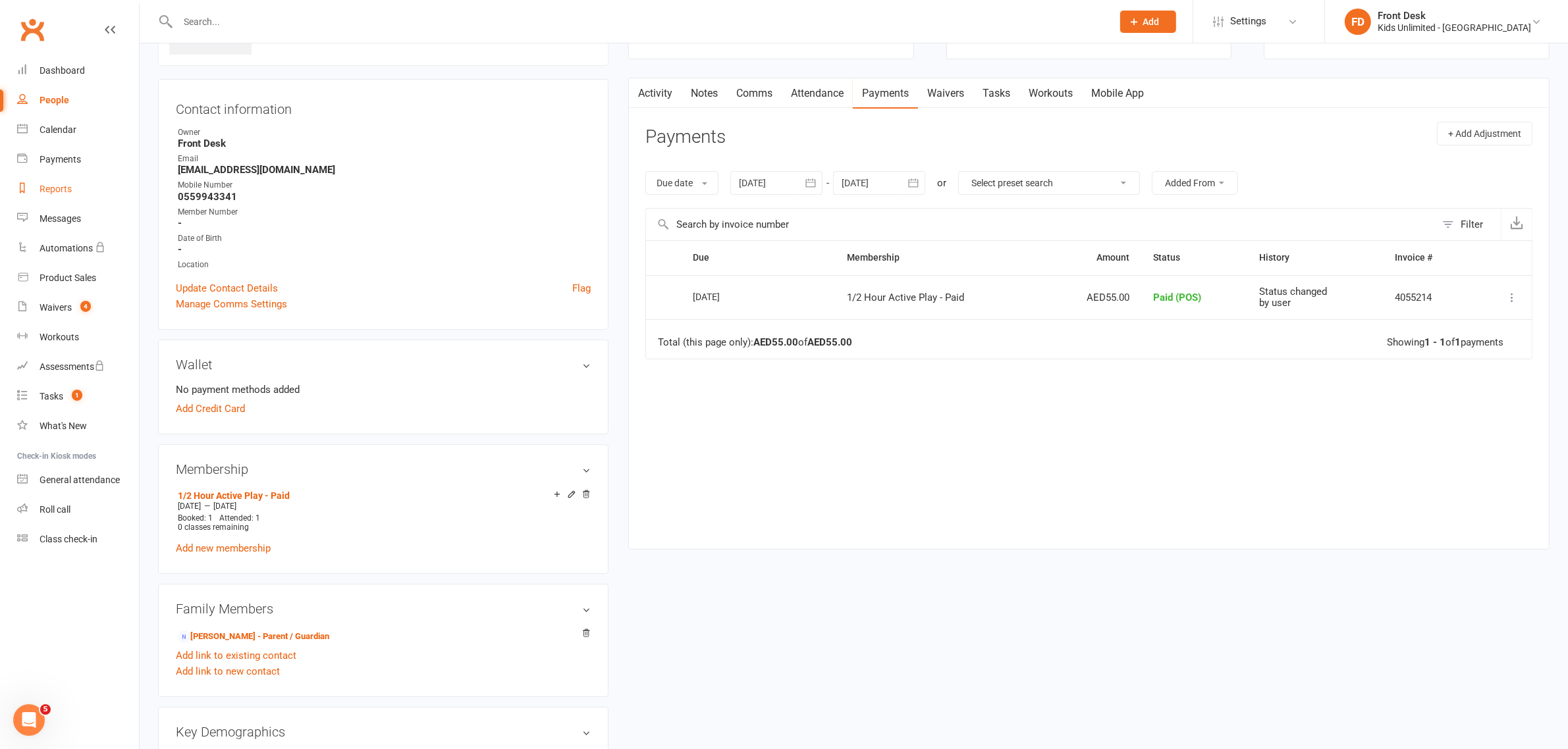
click at [57, 188] on div "Reports" at bounding box center [55, 189] width 32 height 11
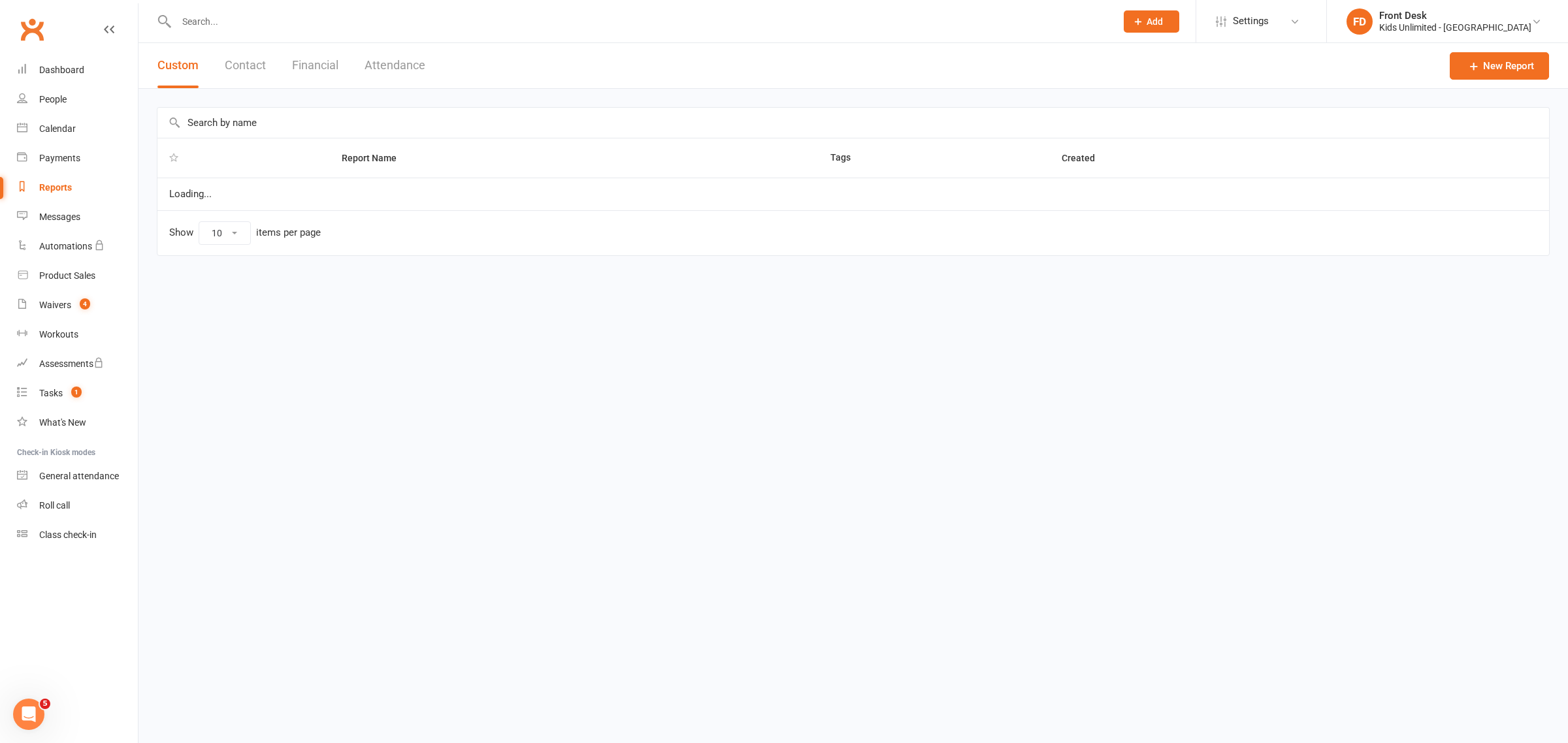
select select "100"
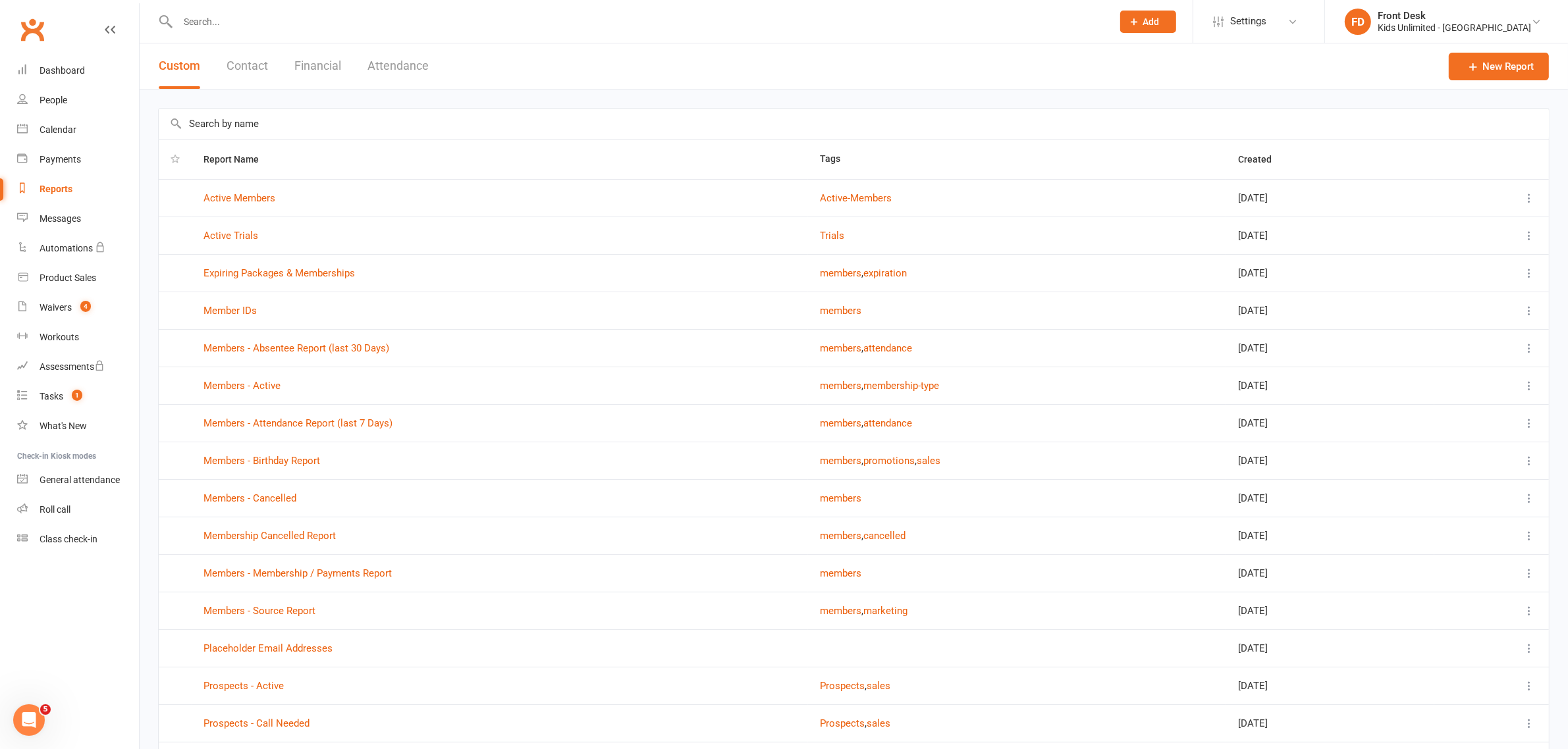
click at [311, 61] on button "Financial" at bounding box center [318, 66] width 47 height 46
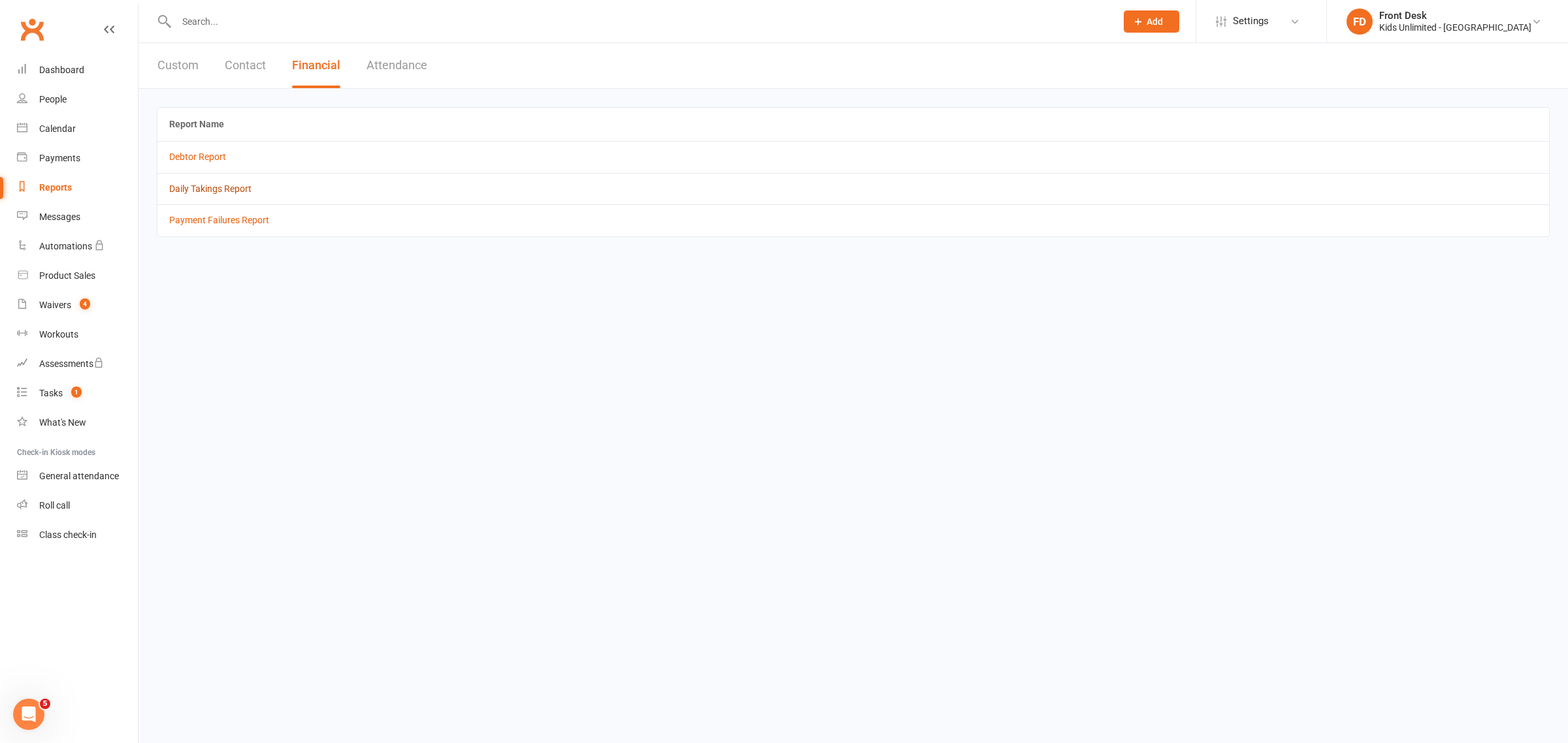
click at [238, 191] on link "Daily Takings Report" at bounding box center [210, 189] width 82 height 11
